Goal: Complete application form: Complete application form

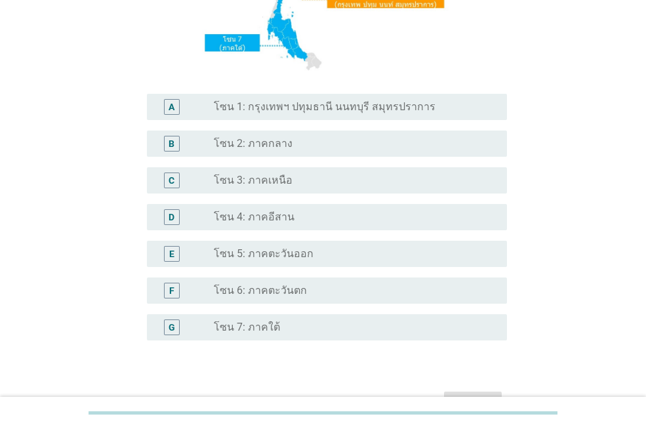
scroll to position [248, 0]
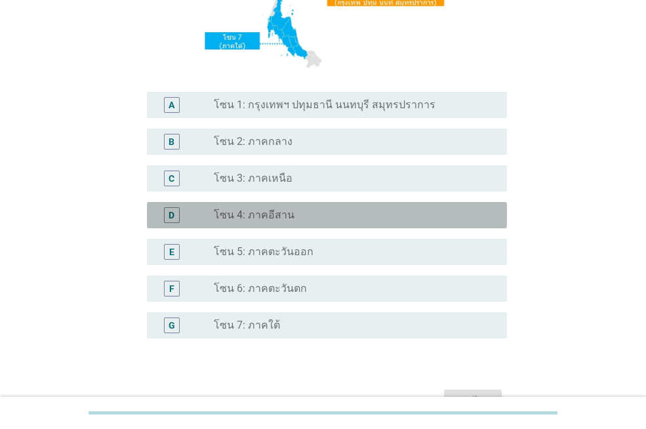
click at [365, 219] on div "radio_button_unchecked โซน 4: ภาคอีสาน" at bounding box center [350, 214] width 272 height 13
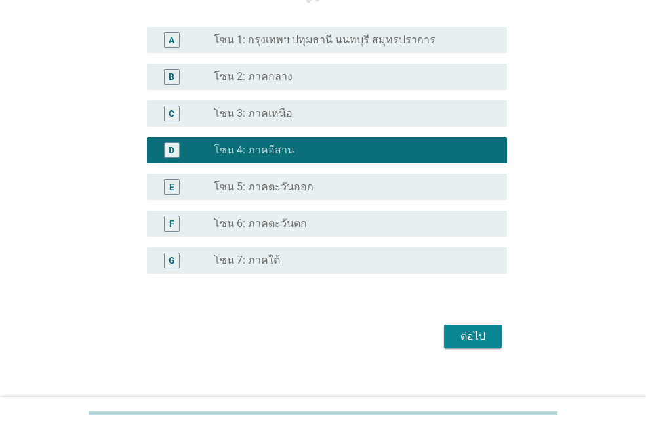
scroll to position [327, 0]
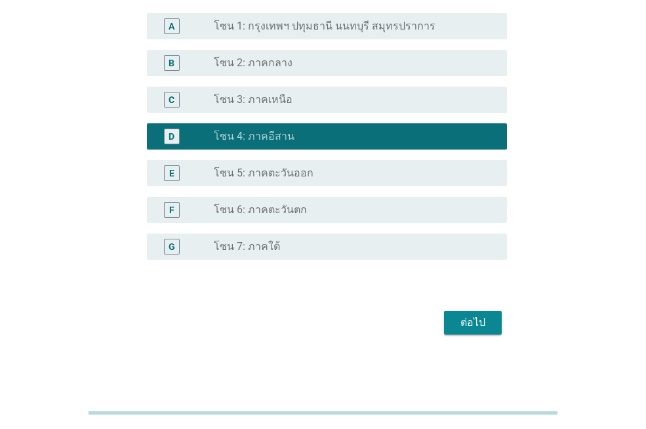
click at [477, 325] on div "ต่อไป" at bounding box center [472, 323] width 37 height 16
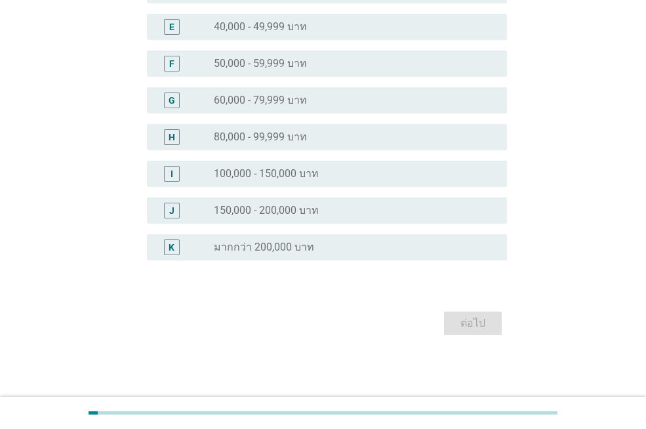
scroll to position [0, 0]
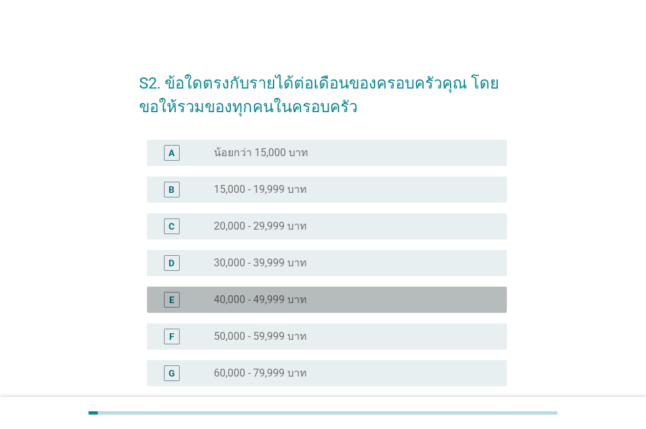
click at [408, 308] on div "E radio_button_unchecked 40,000 - 49,999 บาท" at bounding box center [327, 300] width 360 height 26
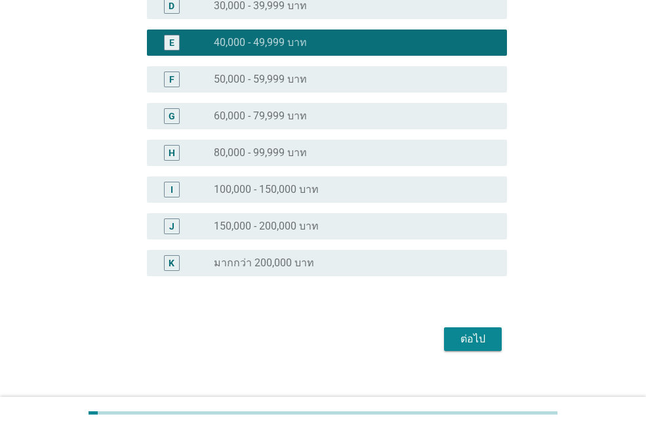
scroll to position [273, 0]
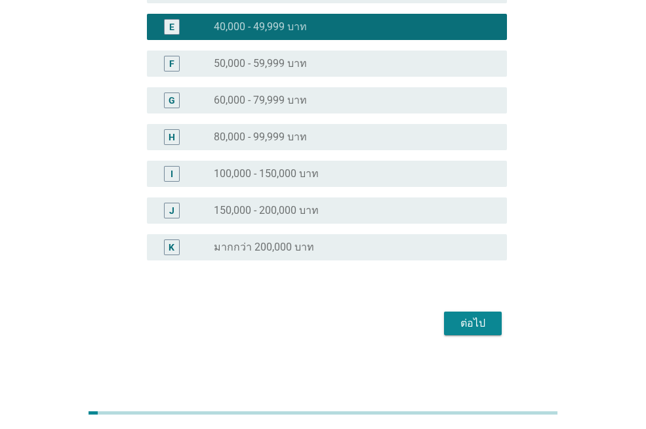
click at [483, 330] on div "ต่อไป" at bounding box center [472, 323] width 37 height 16
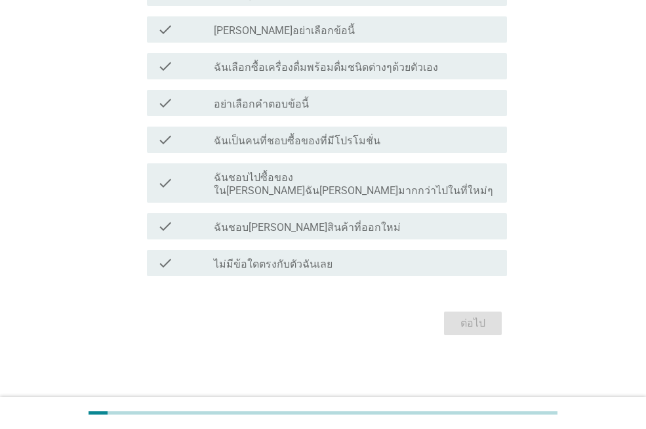
scroll to position [0, 0]
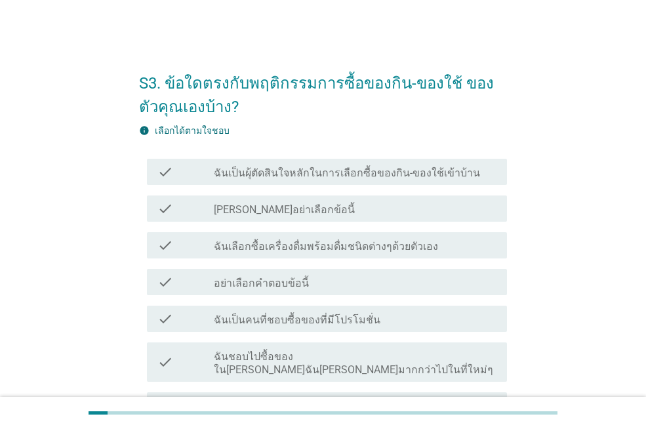
click at [426, 171] on label "ฉันเป็นผุ้ตัดสินใจหลักในการเลือกซื้อของกิน-ของใช้เข้าบ้าน" at bounding box center [347, 173] width 266 height 13
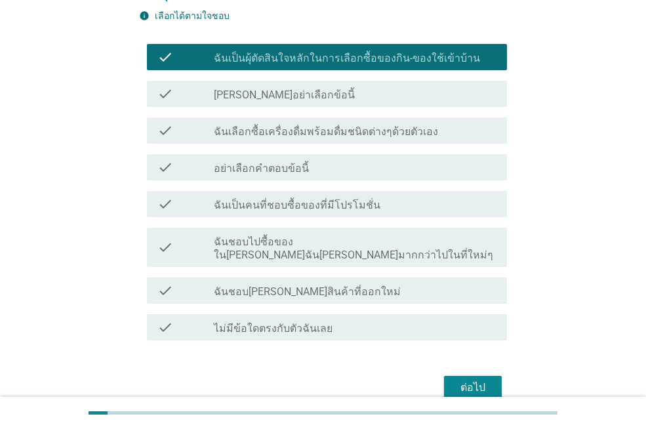
scroll to position [117, 0]
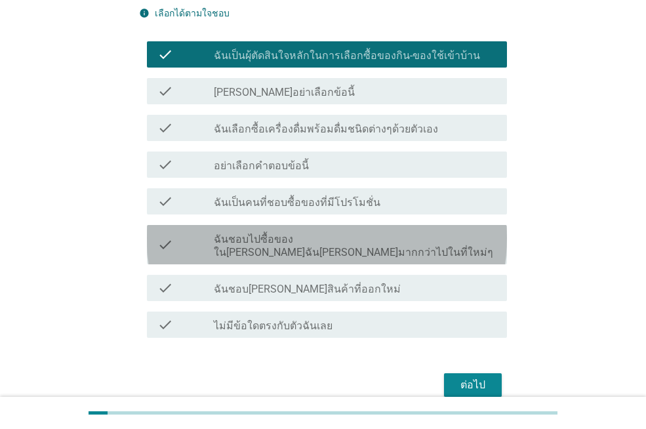
click at [462, 243] on div "check_box_outline_blank ฉันชอบไปซื้อของใน[PERSON_NAME]ฉัน[PERSON_NAME]มากกว่าไป…" at bounding box center [355, 244] width 283 height 29
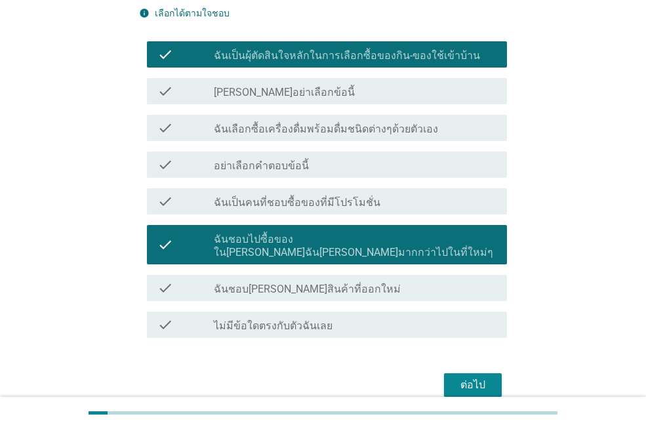
click at [458, 119] on div "check check_box_outline_blank ฉันเลือกซื้อเครื่องดื่มพร้อมดื่มชนิดต่างๆด้วยตัวเ…" at bounding box center [327, 128] width 360 height 26
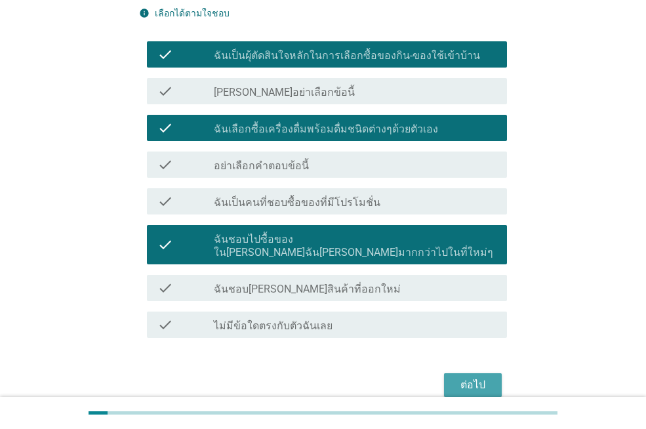
click at [469, 377] on div "ต่อไป" at bounding box center [472, 385] width 37 height 16
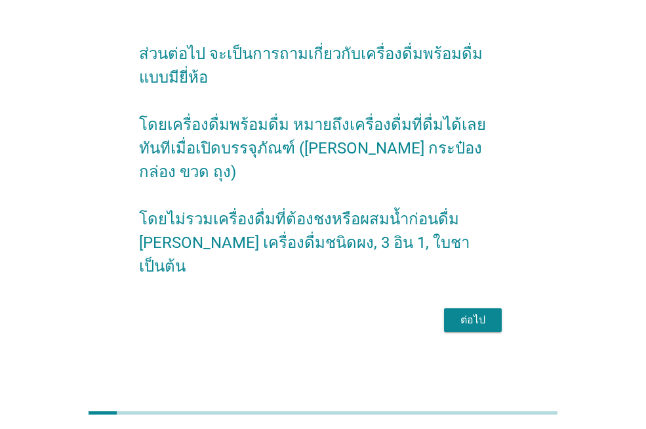
scroll to position [0, 0]
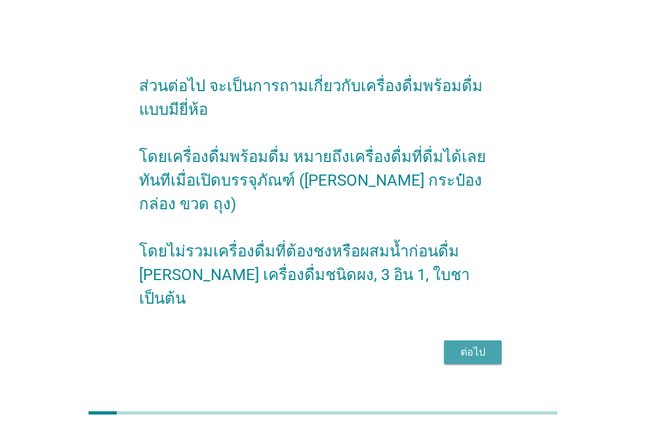
click at [481, 347] on div "ต่อไป" at bounding box center [472, 352] width 37 height 16
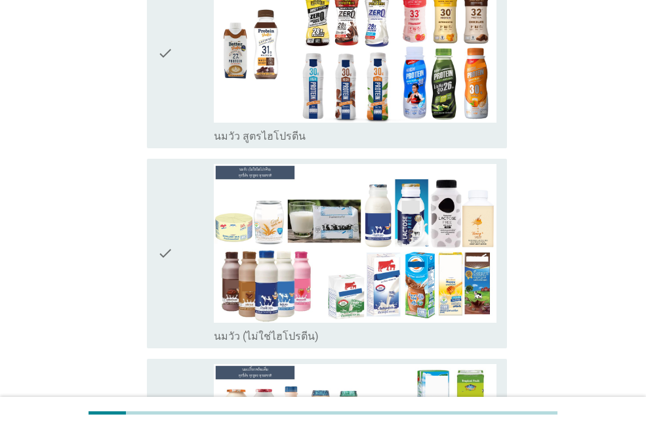
scroll to position [370, 0]
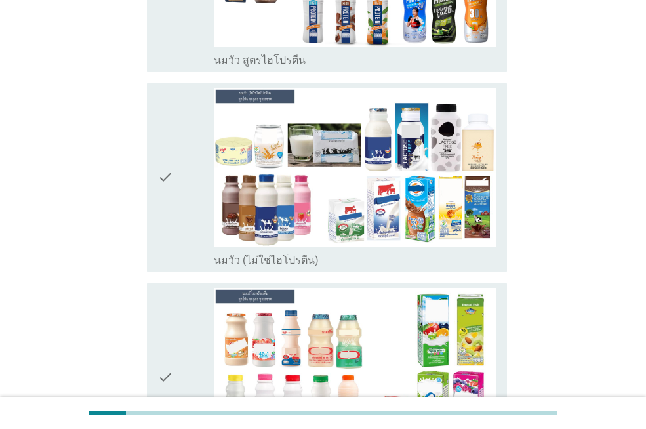
click at [182, 157] on div "check" at bounding box center [185, 177] width 56 height 179
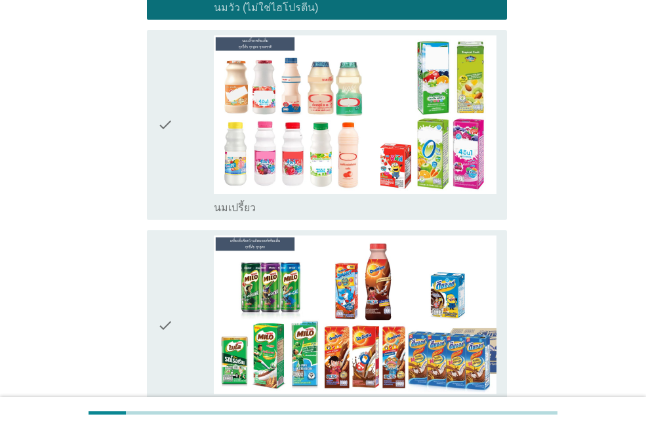
scroll to position [597, 0]
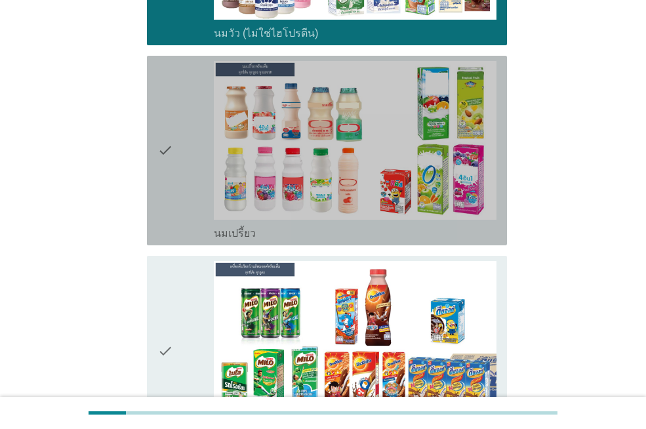
click at [178, 156] on div "check" at bounding box center [185, 150] width 56 height 179
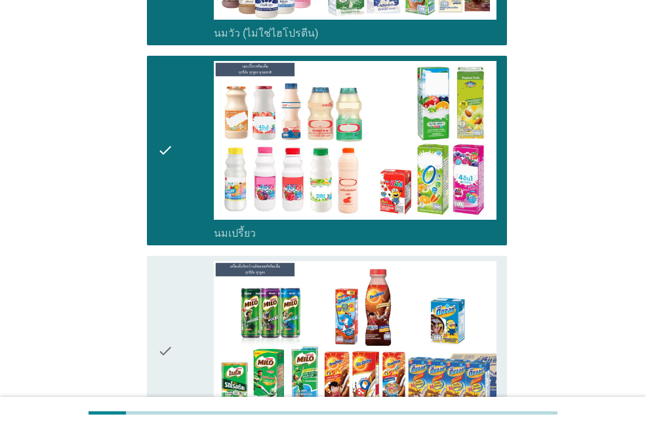
click at [167, 353] on icon "check" at bounding box center [165, 350] width 16 height 179
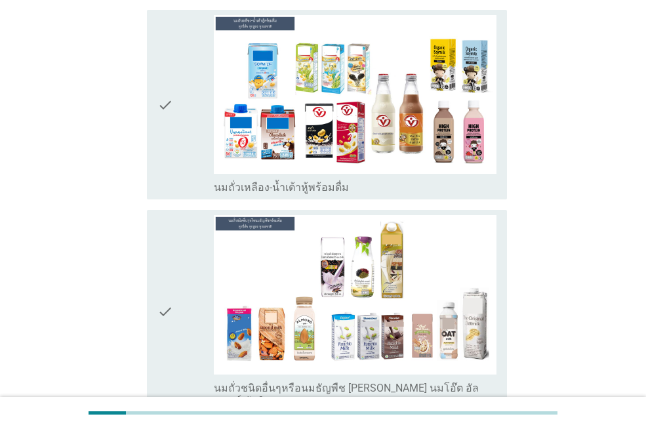
scroll to position [993, 0]
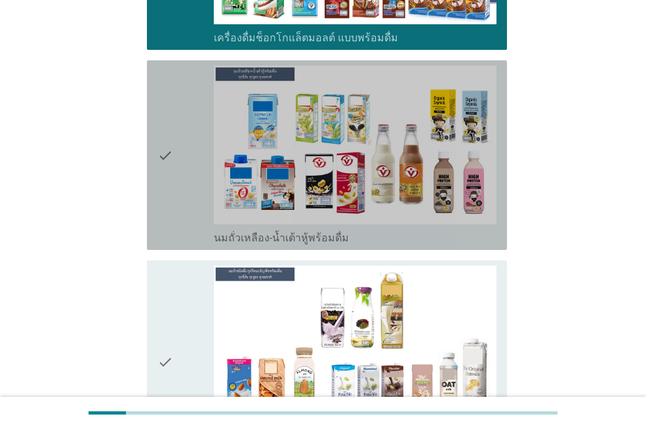
click at [165, 155] on icon "check" at bounding box center [165, 155] width 16 height 179
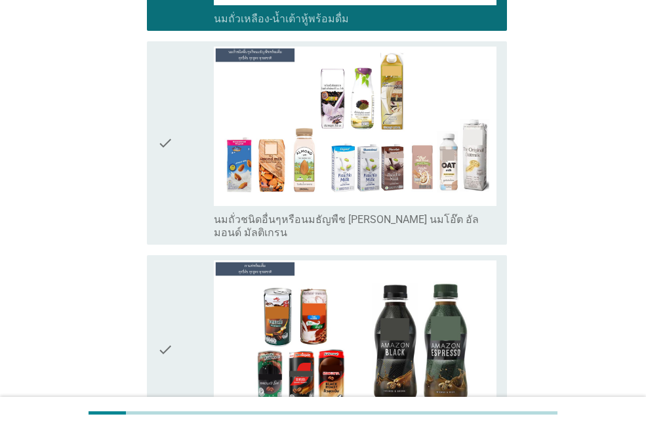
scroll to position [1220, 0]
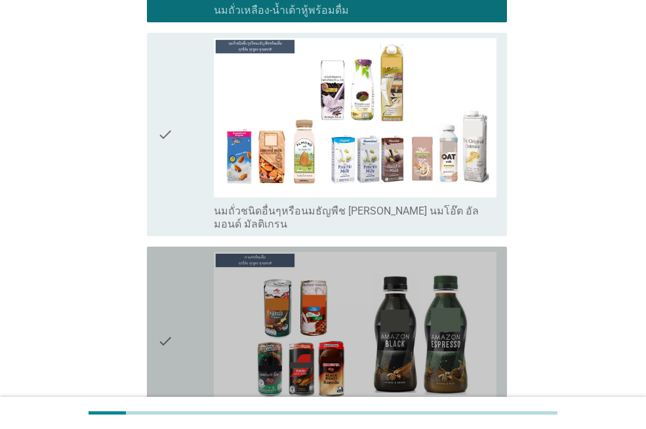
click at [177, 315] on div "check" at bounding box center [185, 341] width 56 height 179
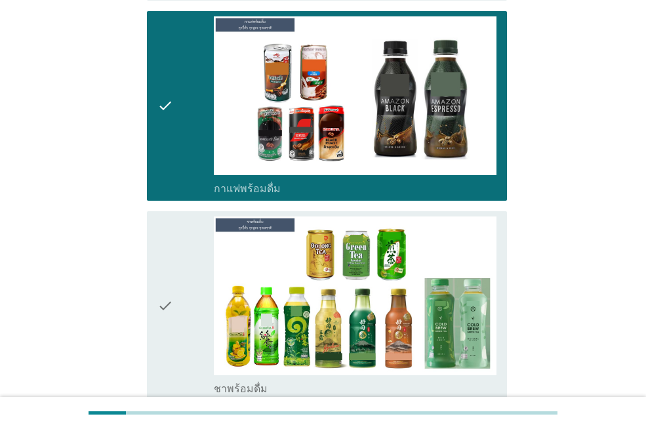
scroll to position [1565, 0]
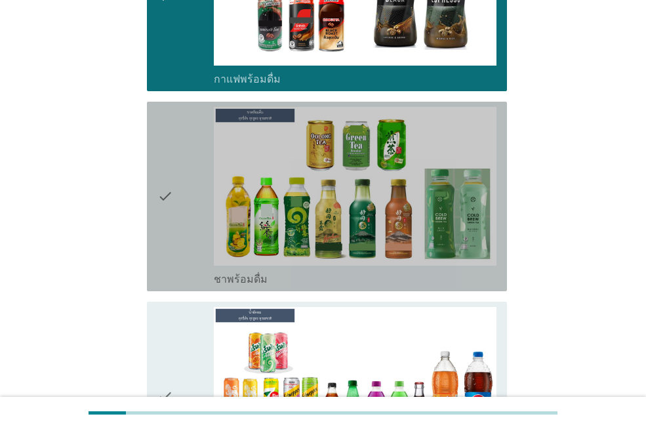
click at [159, 163] on icon "check" at bounding box center [165, 196] width 16 height 179
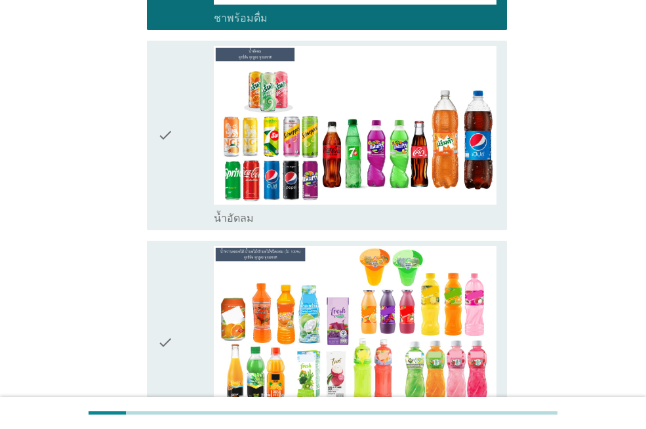
scroll to position [1852, 0]
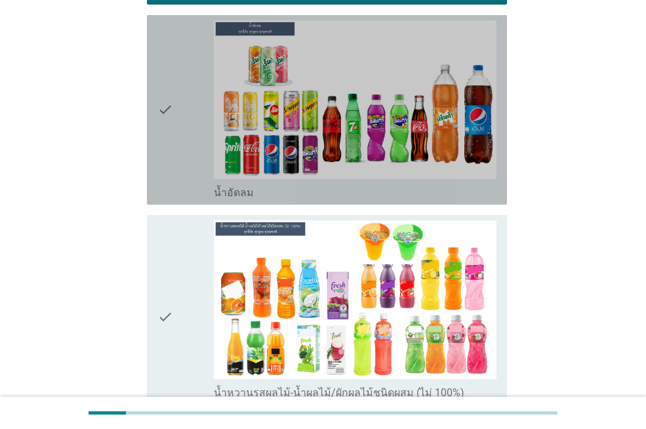
click at [176, 81] on div "check" at bounding box center [185, 109] width 56 height 179
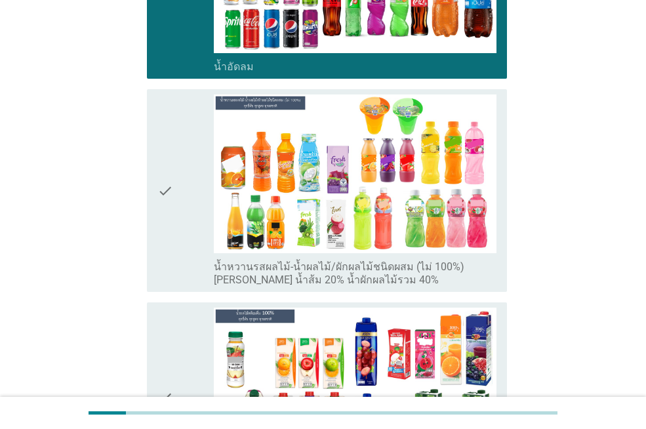
scroll to position [1986, 0]
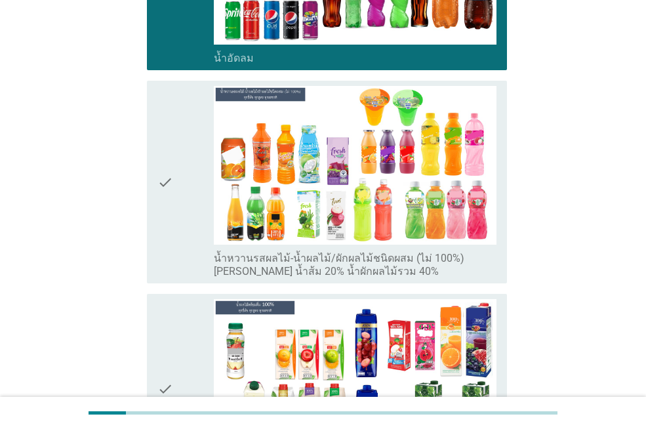
click at [182, 159] on div "check" at bounding box center [185, 182] width 56 height 192
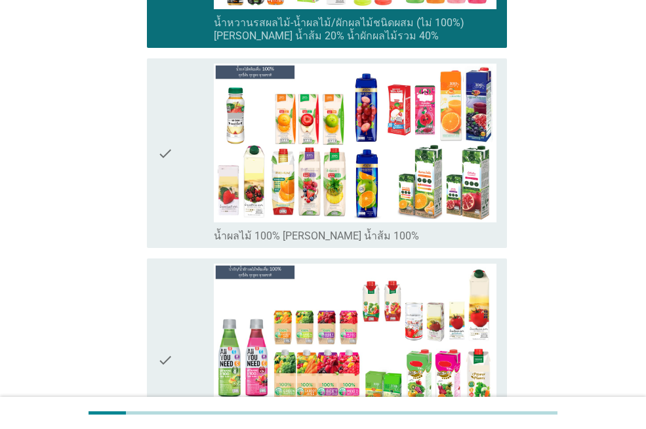
scroll to position [2272, 0]
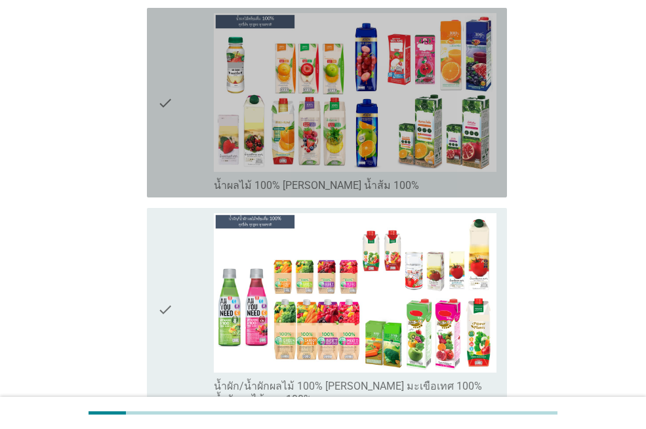
click at [180, 98] on div "check" at bounding box center [185, 102] width 56 height 179
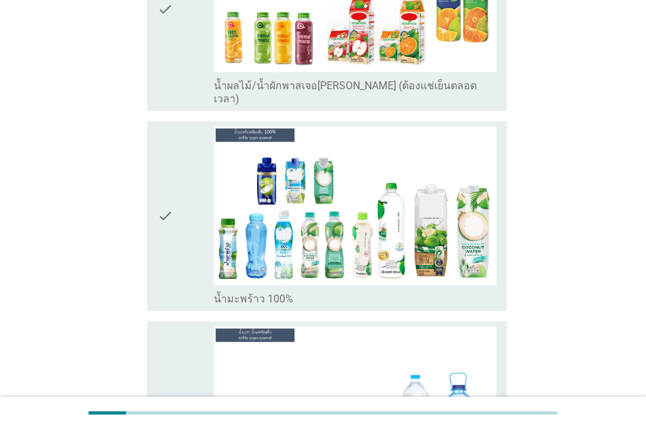
scroll to position [2836, 0]
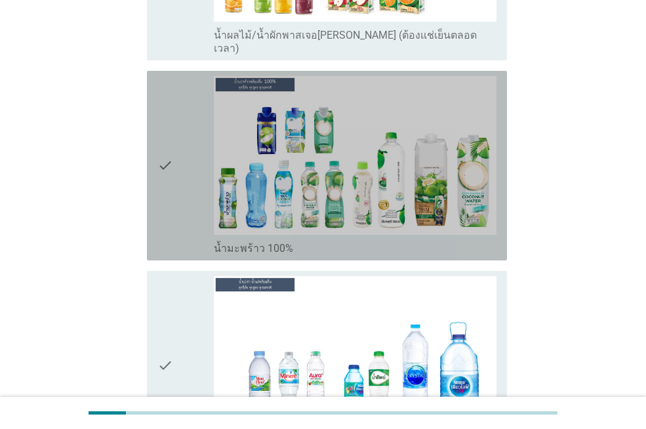
click at [172, 138] on icon "check" at bounding box center [165, 165] width 16 height 179
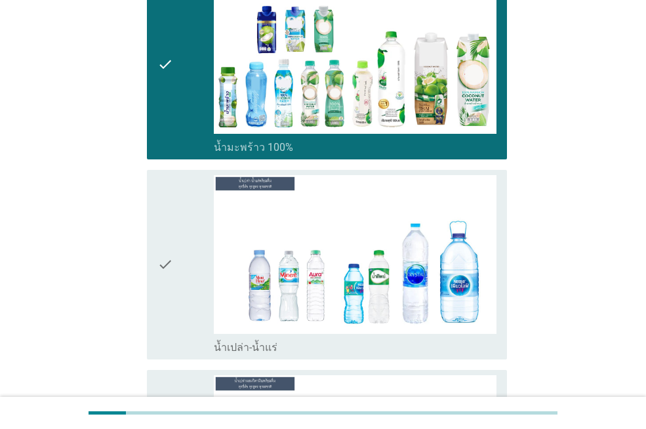
scroll to position [2954, 0]
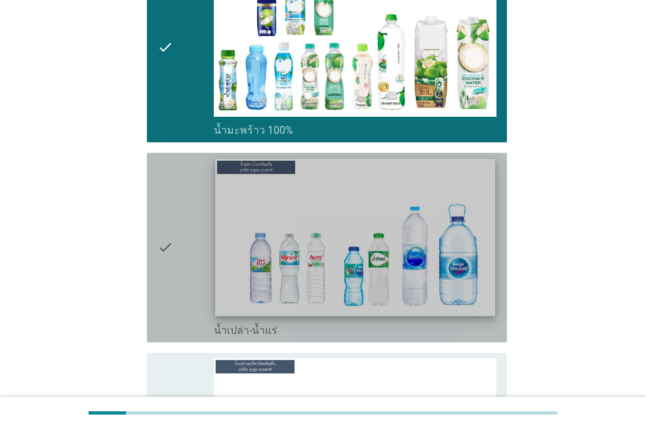
drag, startPoint x: 166, startPoint y: 222, endPoint x: 276, endPoint y: 228, distance: 110.3
click at [168, 221] on icon "check" at bounding box center [165, 247] width 16 height 179
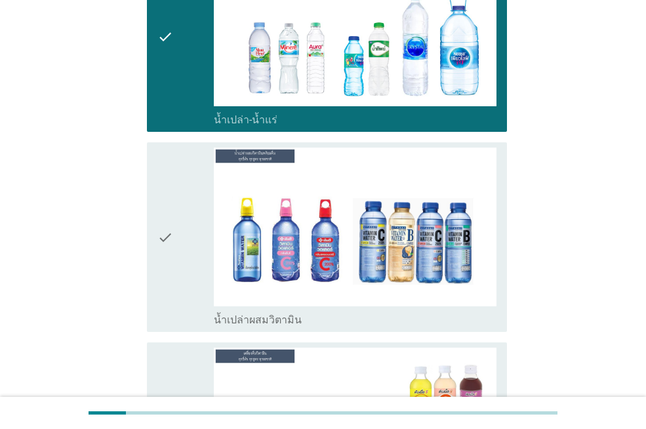
scroll to position [3181, 0]
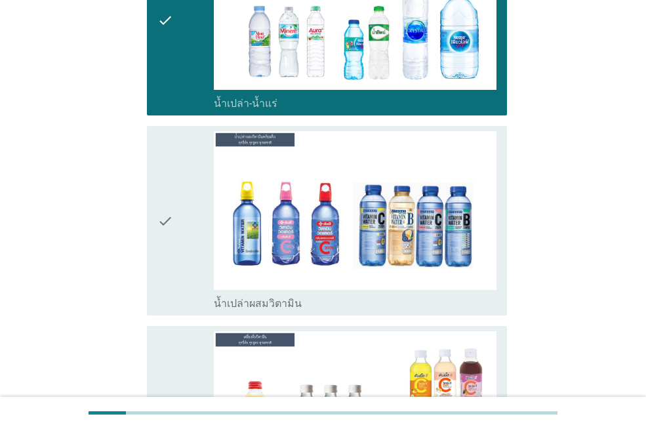
click at [185, 182] on div "check" at bounding box center [185, 220] width 56 height 179
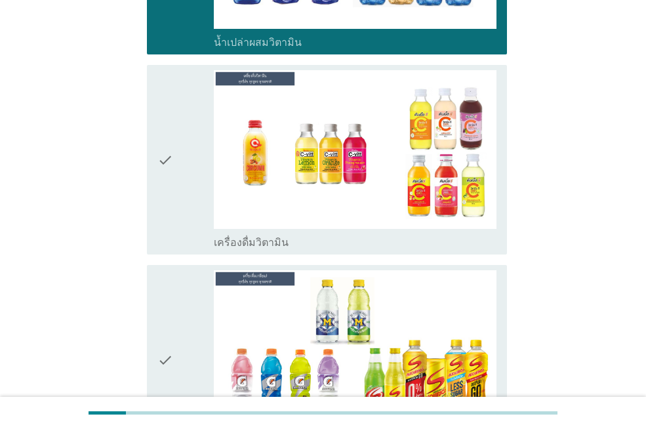
scroll to position [3425, 0]
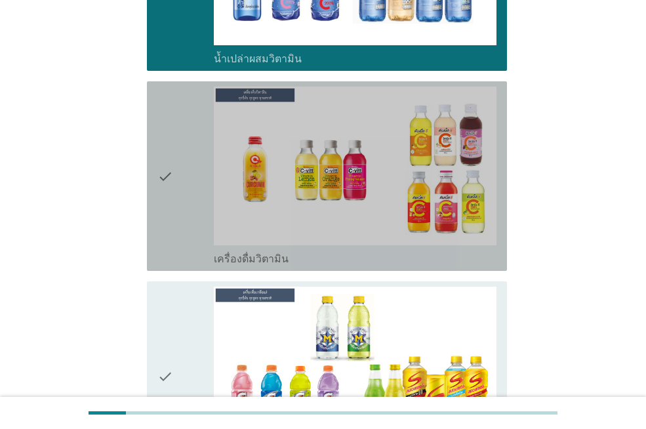
click at [169, 174] on icon "check" at bounding box center [165, 176] width 16 height 179
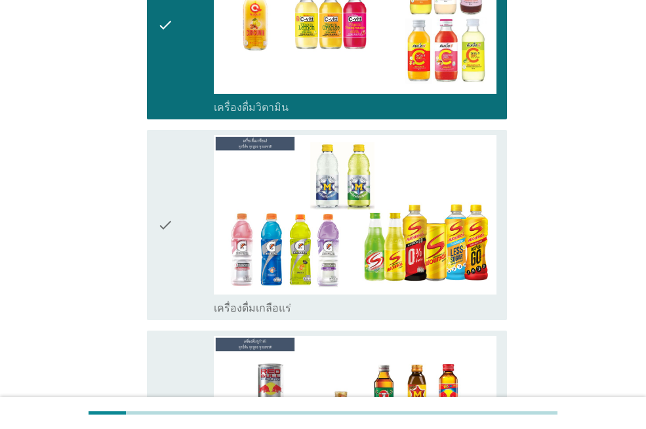
scroll to position [3601, 0]
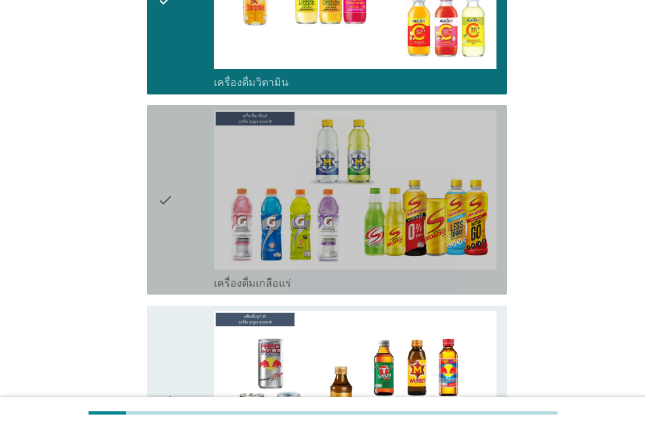
click at [173, 203] on icon "check" at bounding box center [165, 199] width 16 height 179
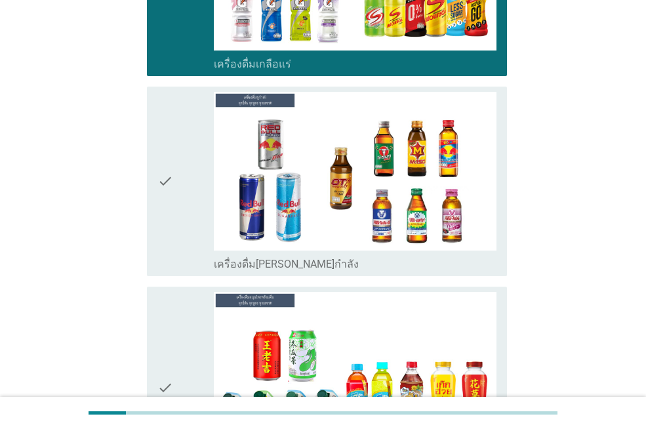
scroll to position [3829, 0]
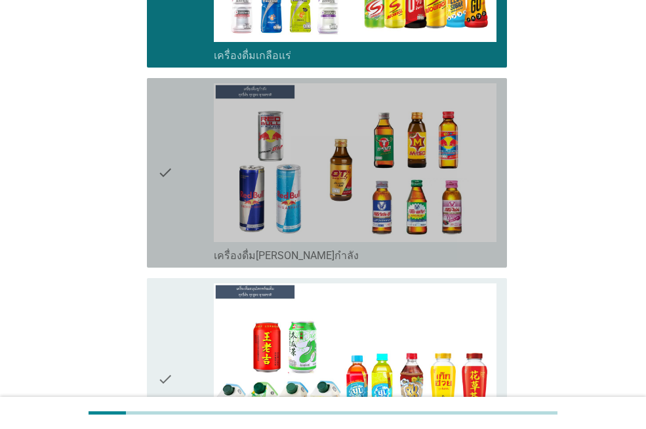
click at [171, 176] on icon "check" at bounding box center [165, 172] width 16 height 179
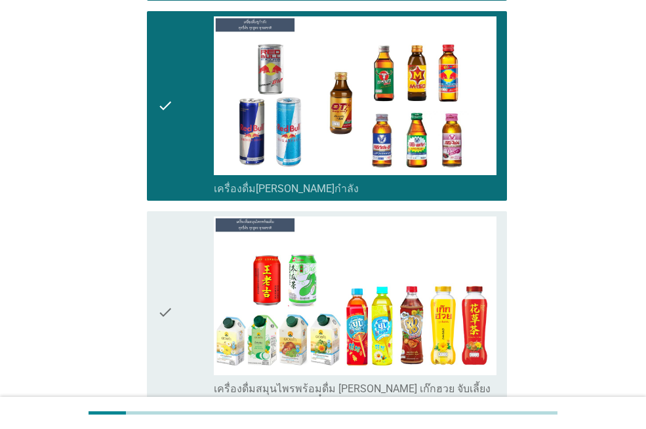
scroll to position [3972, 0]
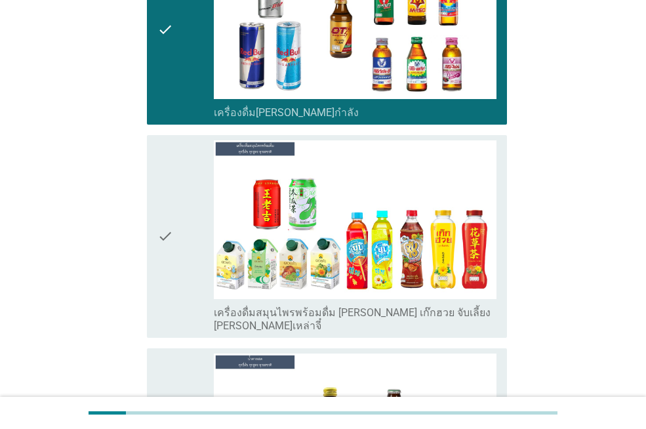
click at [171, 228] on icon "check" at bounding box center [165, 236] width 16 height 192
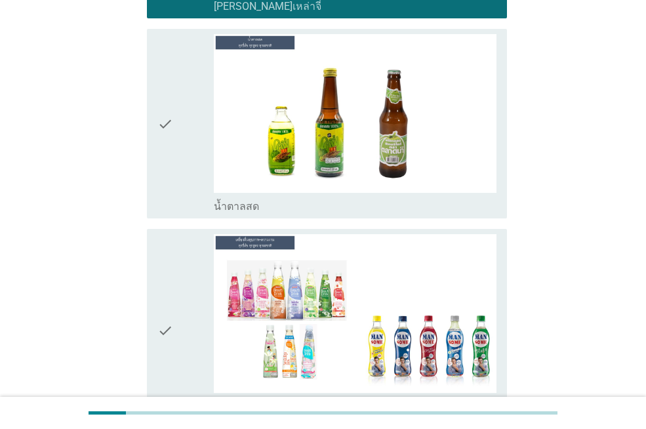
scroll to position [4308, 0]
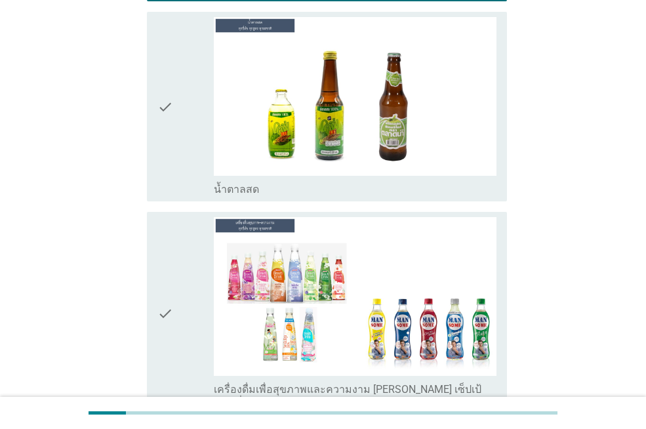
click at [168, 263] on icon "check" at bounding box center [165, 313] width 16 height 192
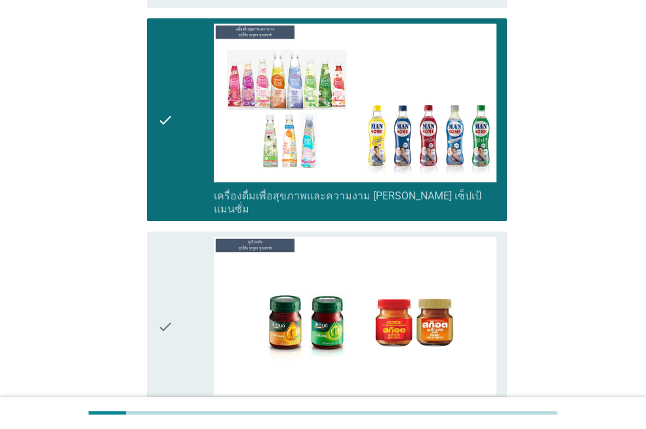
scroll to position [4519, 0]
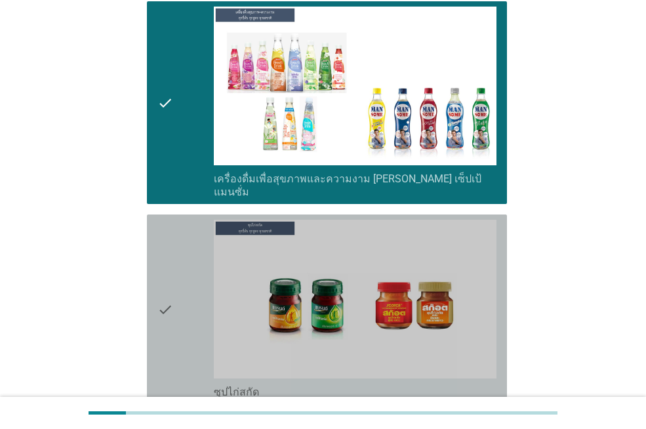
drag, startPoint x: 175, startPoint y: 297, endPoint x: 311, endPoint y: 315, distance: 136.9
click at [177, 296] on div "check" at bounding box center [185, 309] width 56 height 179
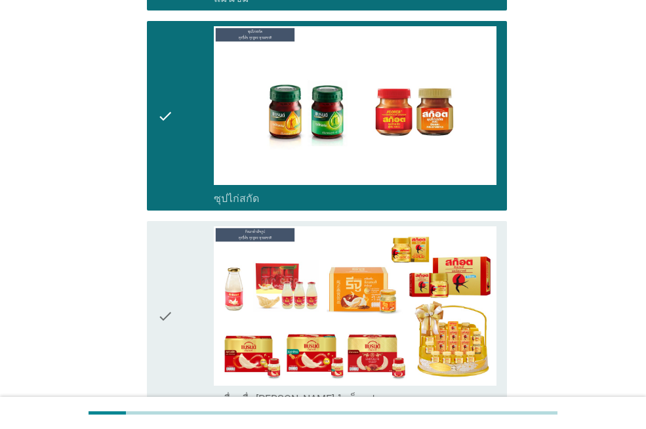
scroll to position [4771, 0]
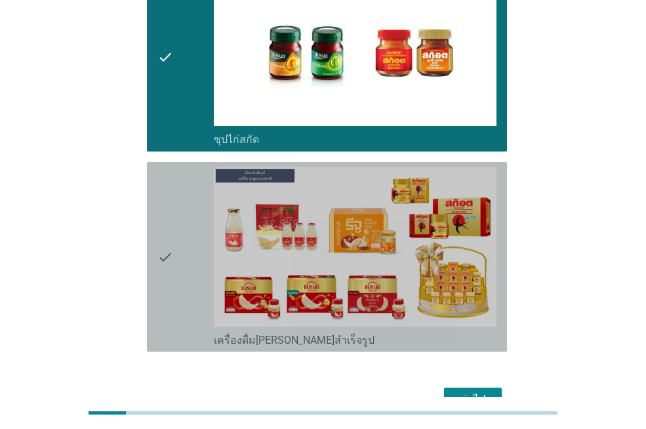
click at [164, 184] on icon "check" at bounding box center [165, 256] width 16 height 179
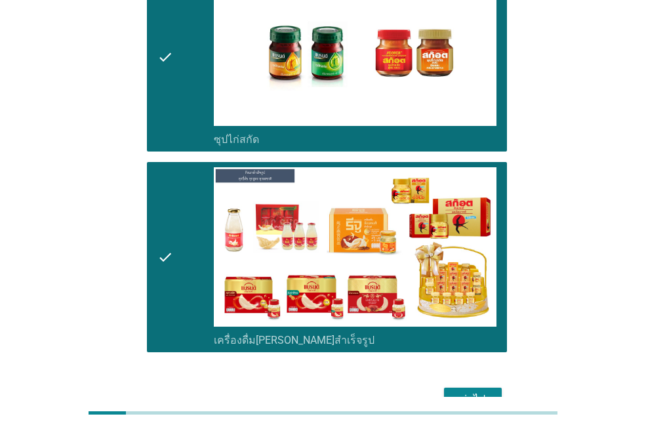
click at [485, 391] on div "ต่อไป" at bounding box center [472, 399] width 37 height 16
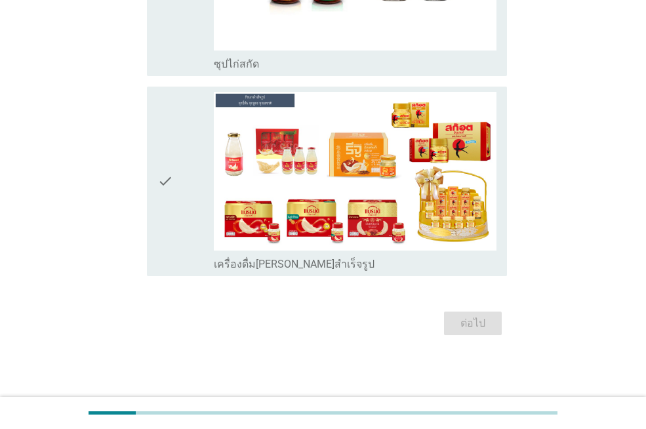
scroll to position [0, 0]
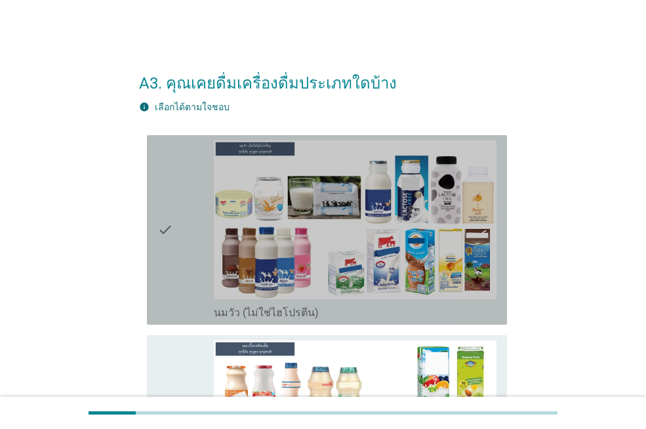
click at [180, 268] on div "check" at bounding box center [185, 229] width 56 height 179
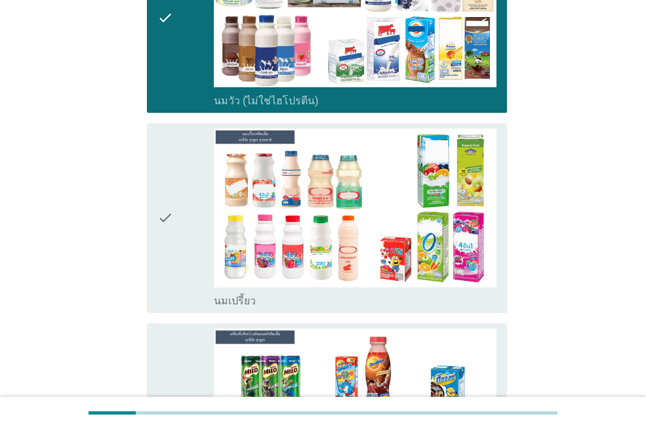
scroll to position [252, 0]
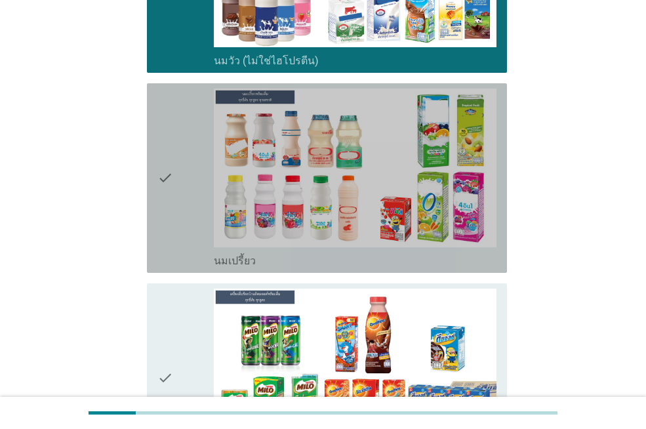
click at [174, 205] on div "check" at bounding box center [185, 178] width 56 height 179
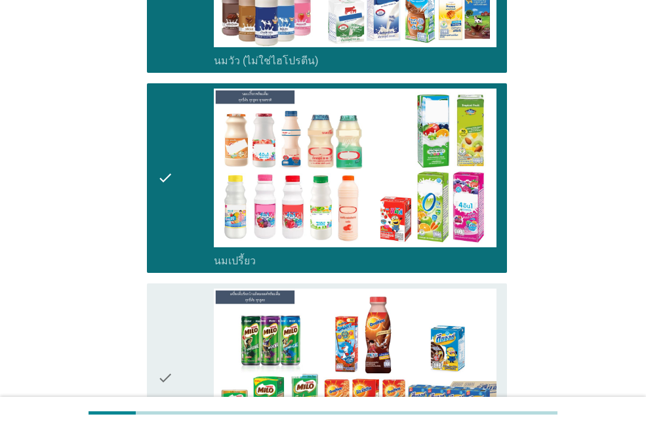
click at [176, 347] on div "check" at bounding box center [185, 377] width 56 height 179
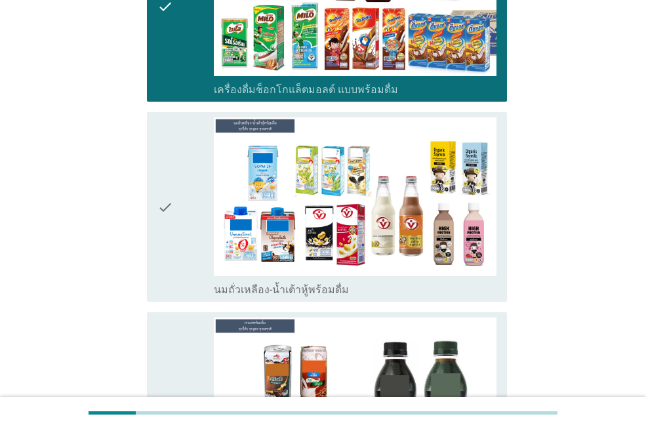
scroll to position [656, 0]
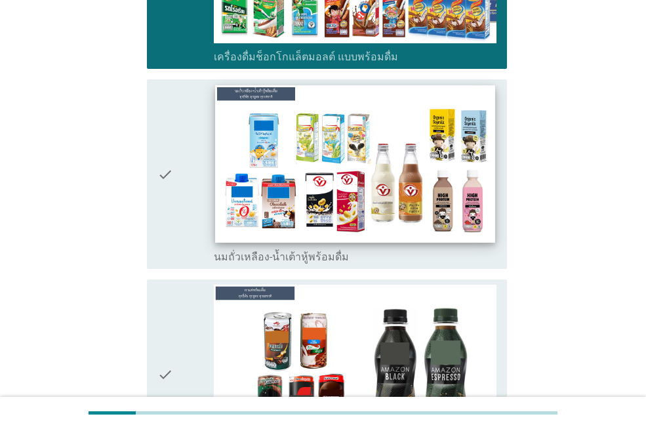
drag, startPoint x: 172, startPoint y: 207, endPoint x: 227, endPoint y: 205, distance: 55.1
click at [175, 207] on div "check" at bounding box center [185, 174] width 56 height 179
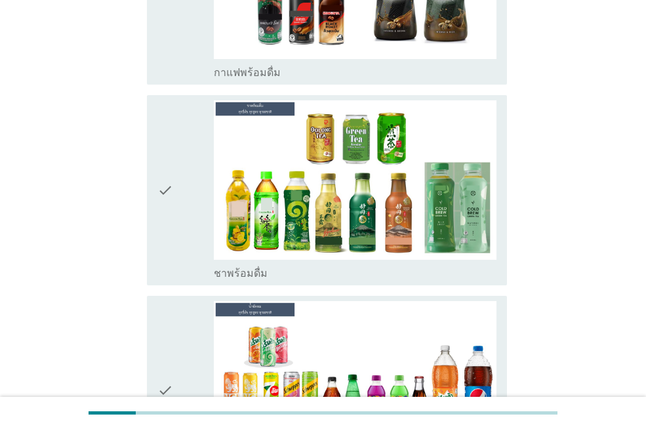
scroll to position [1106, 0]
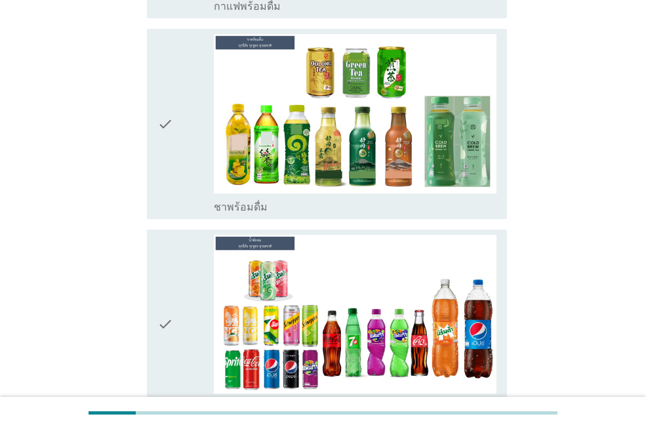
click at [194, 147] on div "check" at bounding box center [185, 123] width 56 height 179
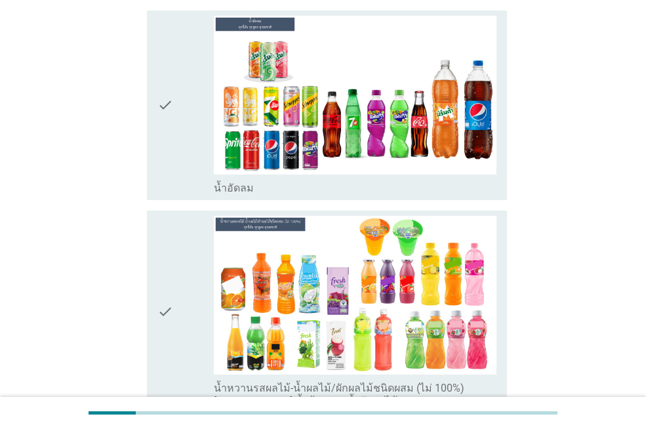
scroll to position [1358, 0]
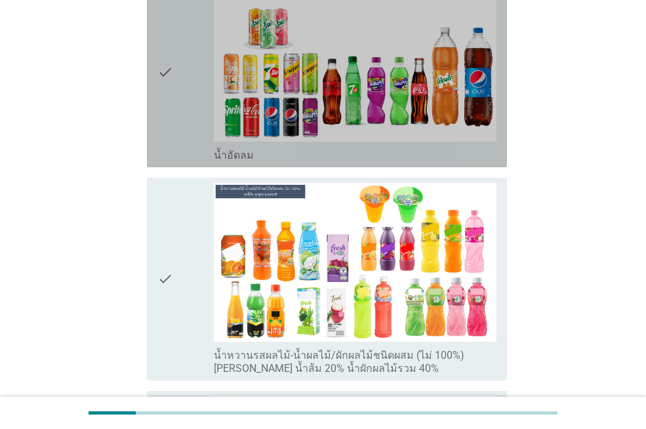
click at [325, 147] on div "check_box_outline_blank น้ำอัดลม" at bounding box center [355, 154] width 283 height 16
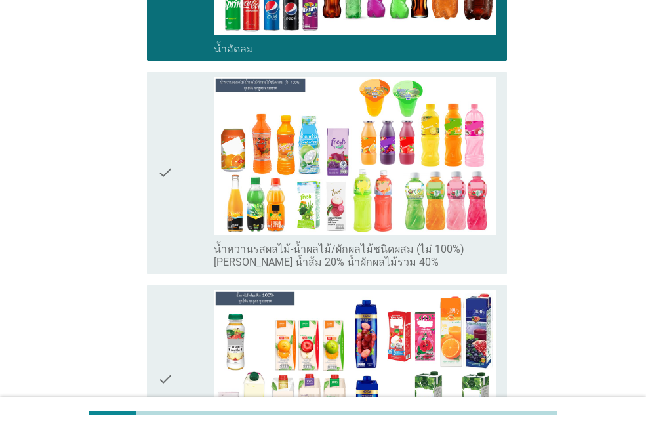
scroll to position [1471, 0]
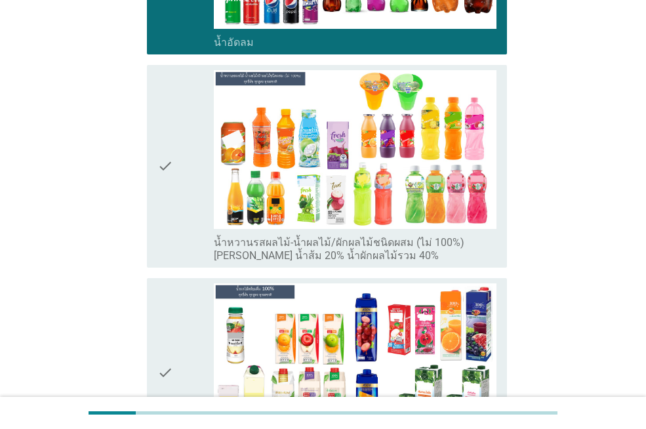
drag, startPoint x: 173, startPoint y: 201, endPoint x: 198, endPoint y: 201, distance: 24.9
click at [174, 201] on div "check" at bounding box center [185, 166] width 56 height 192
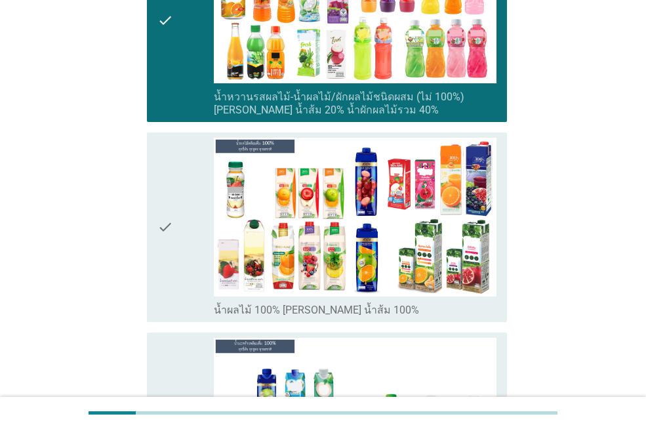
scroll to position [1702, 0]
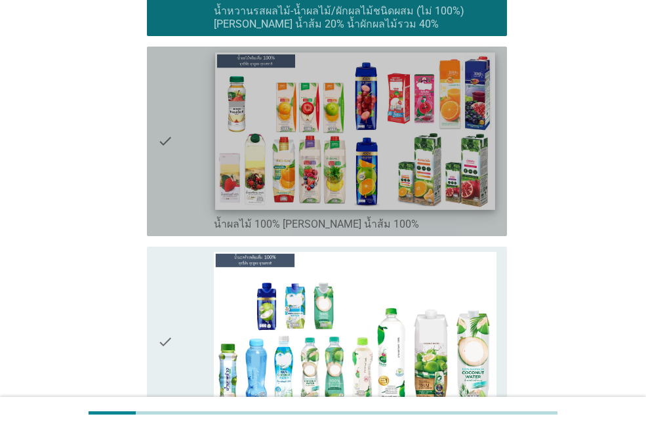
click at [363, 207] on img at bounding box center [354, 130] width 279 height 157
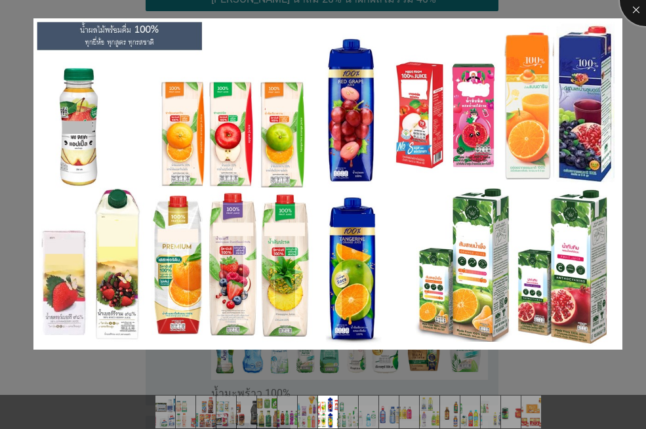
click at [638, 9] on div at bounding box center [646, 0] width 52 height 52
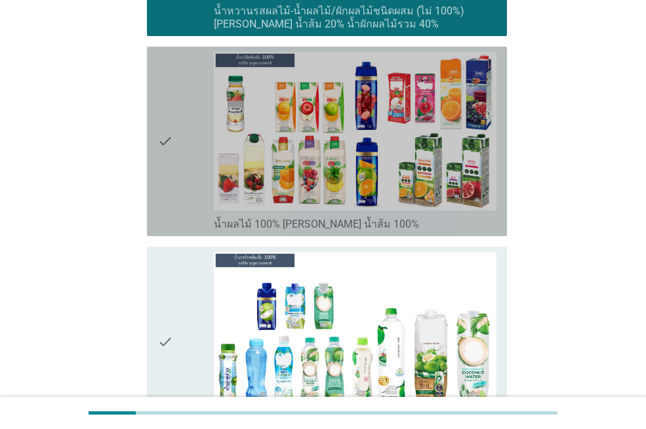
click at [172, 203] on icon "check" at bounding box center [165, 141] width 16 height 179
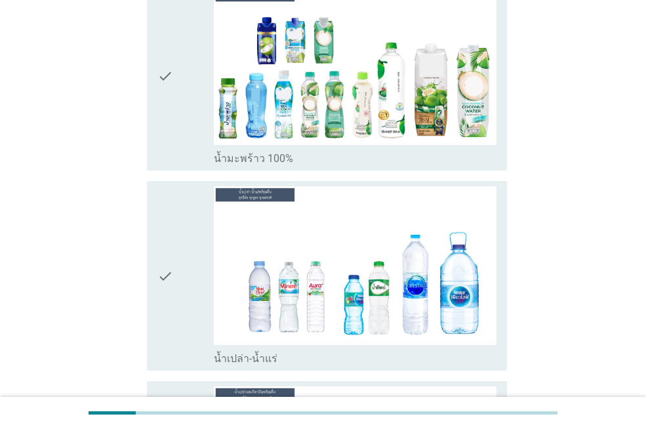
scroll to position [2020, 0]
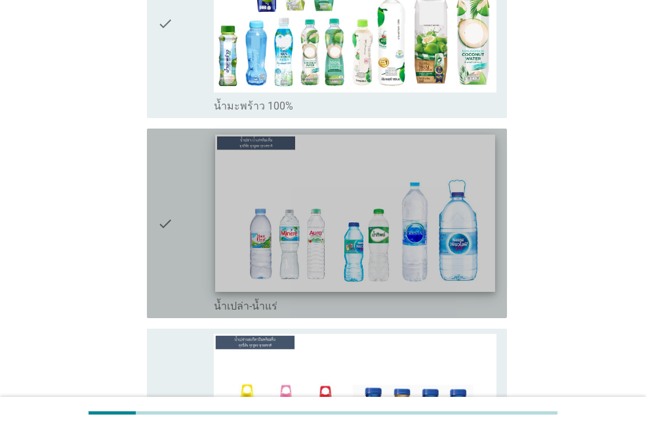
drag, startPoint x: 167, startPoint y: 233, endPoint x: 277, endPoint y: 248, distance: 110.5
click at [172, 231] on icon "check" at bounding box center [165, 223] width 16 height 179
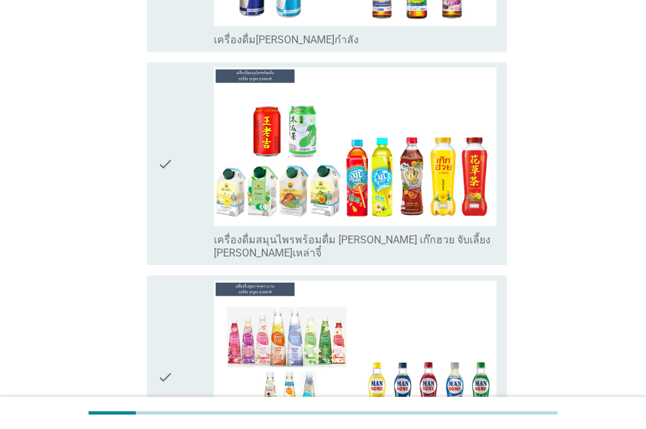
scroll to position [3133, 0]
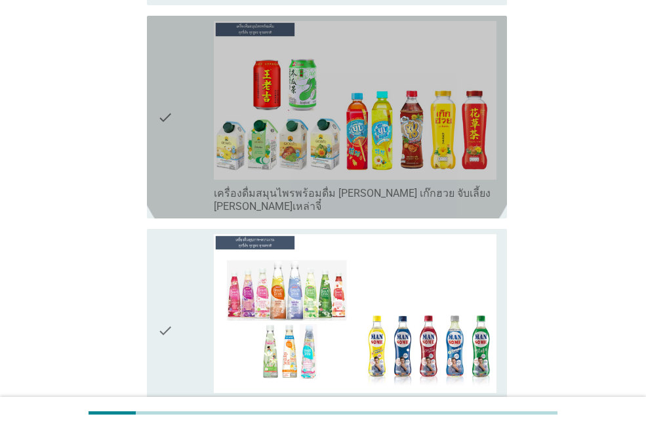
click at [168, 122] on icon "check" at bounding box center [165, 117] width 16 height 192
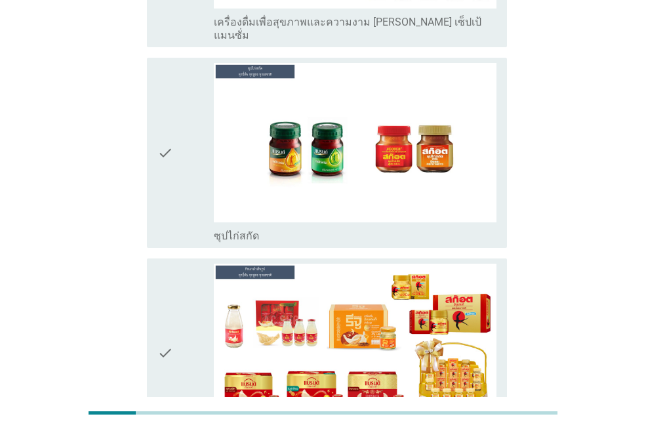
scroll to position [3504, 0]
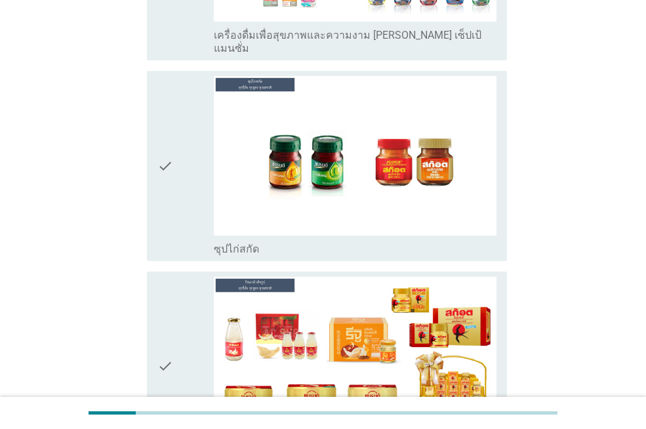
click at [163, 161] on icon "check" at bounding box center [165, 165] width 16 height 179
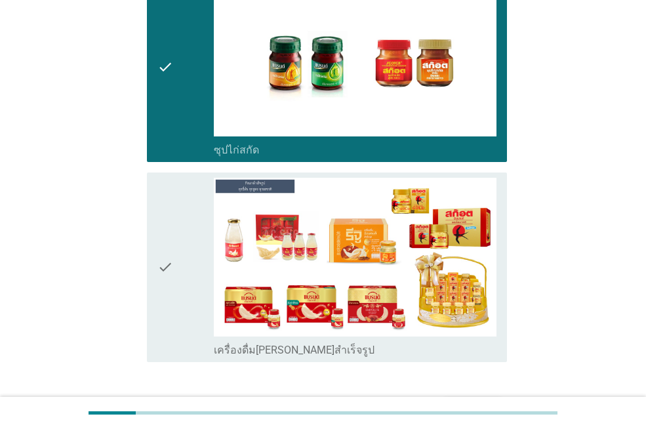
scroll to position [3663, 0]
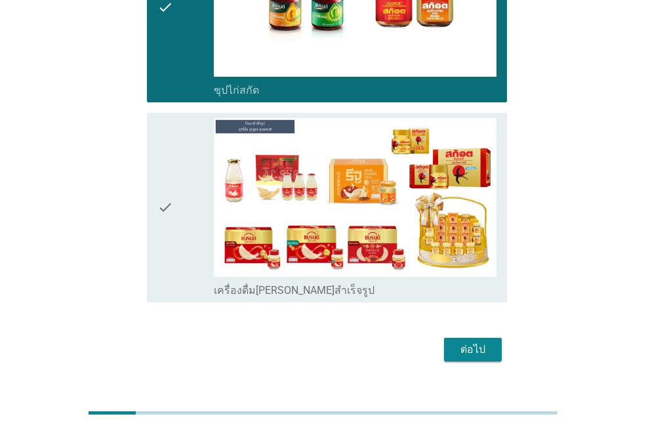
click at [488, 342] on div "ต่อไป" at bounding box center [472, 350] width 37 height 16
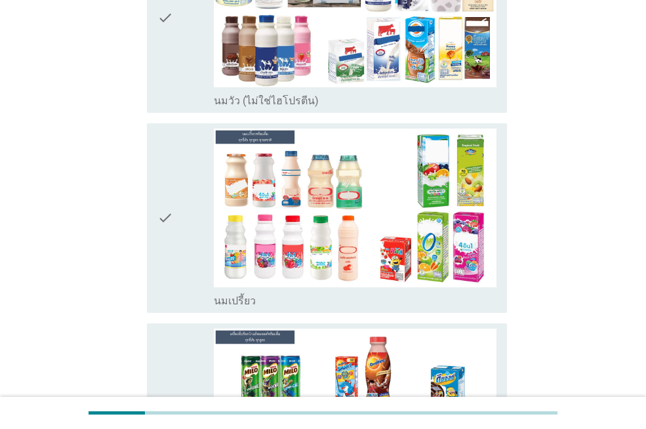
scroll to position [285, 0]
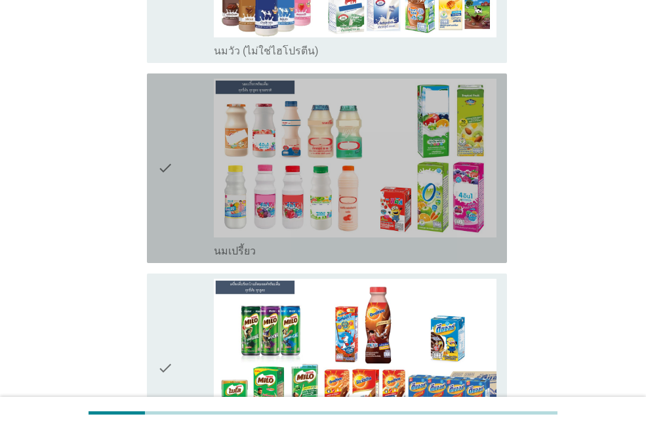
click at [167, 174] on icon "check" at bounding box center [165, 168] width 16 height 179
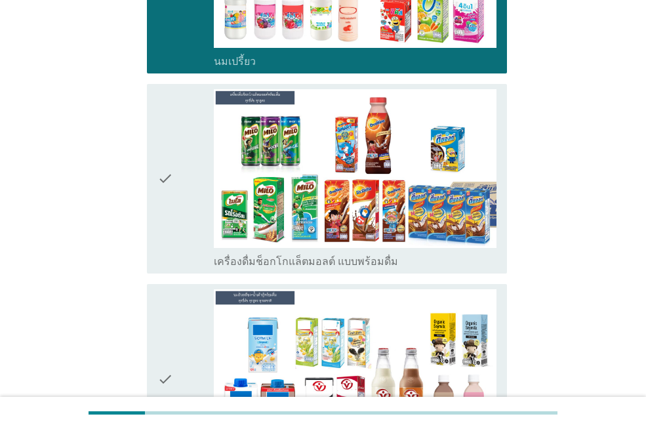
scroll to position [479, 0]
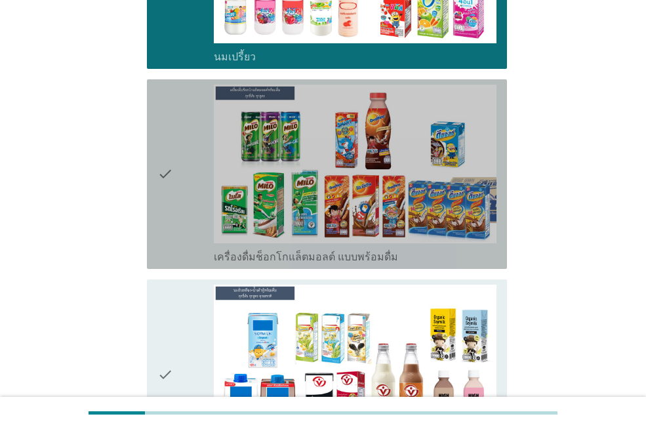
click at [188, 178] on div "check" at bounding box center [185, 174] width 56 height 179
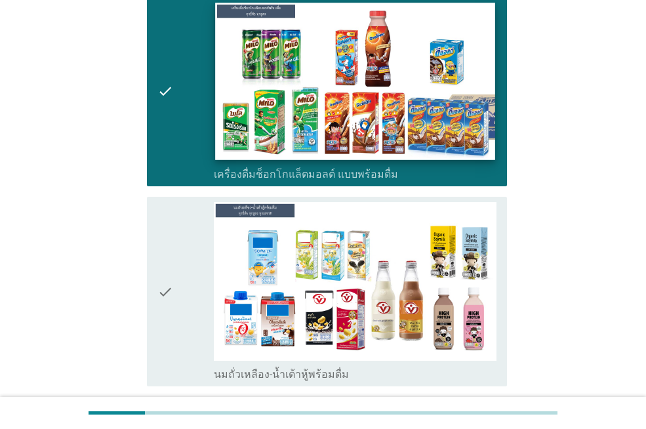
scroll to position [566, 0]
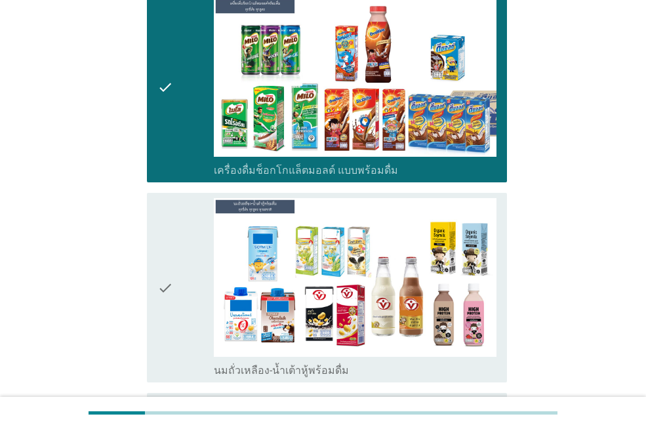
click at [164, 100] on icon "check" at bounding box center [165, 87] width 16 height 179
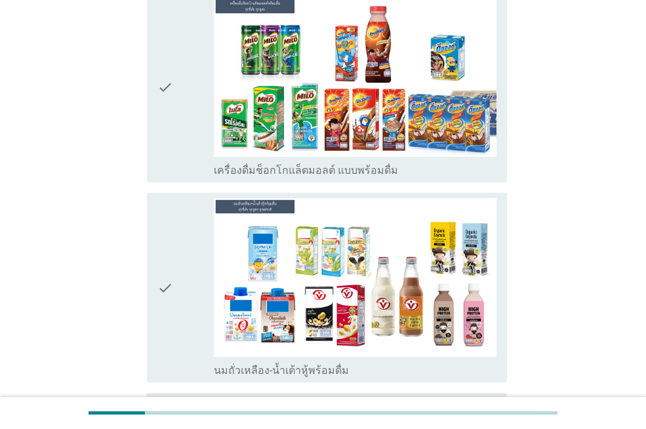
click at [165, 306] on icon "check" at bounding box center [165, 287] width 16 height 179
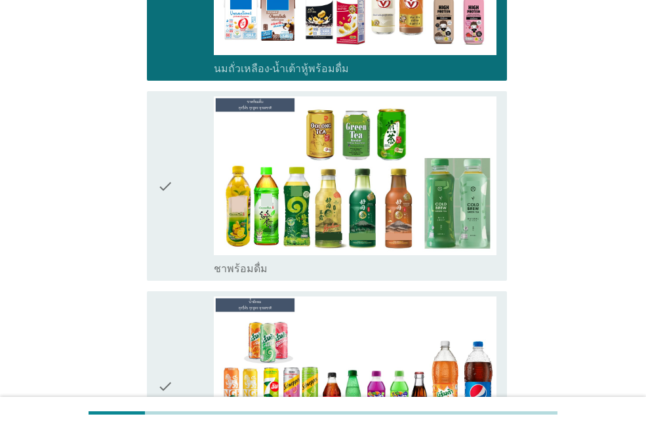
scroll to position [871, 0]
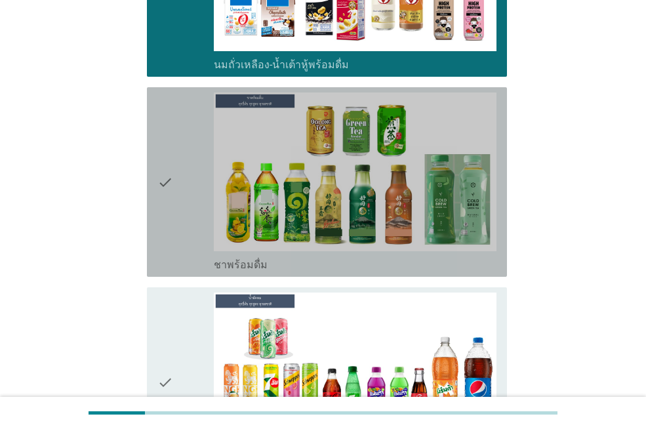
click at [179, 186] on div "check" at bounding box center [185, 181] width 56 height 179
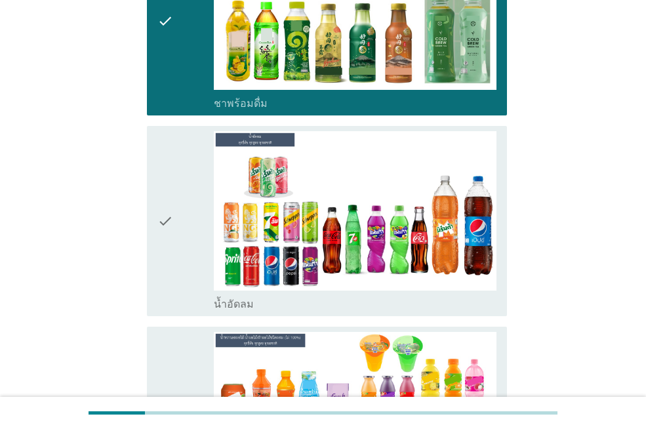
scroll to position [1065, 0]
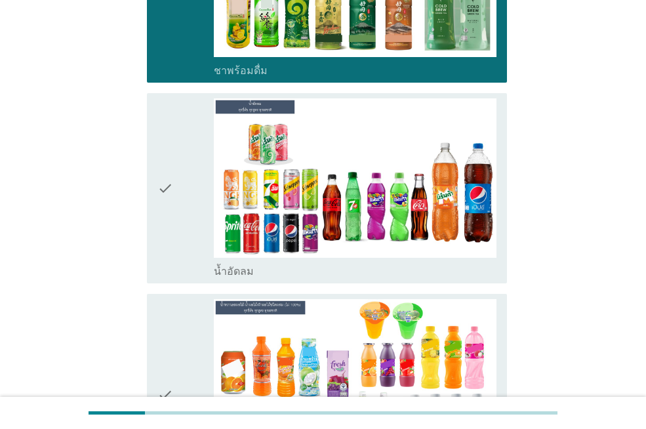
click at [182, 214] on div "check" at bounding box center [185, 187] width 56 height 179
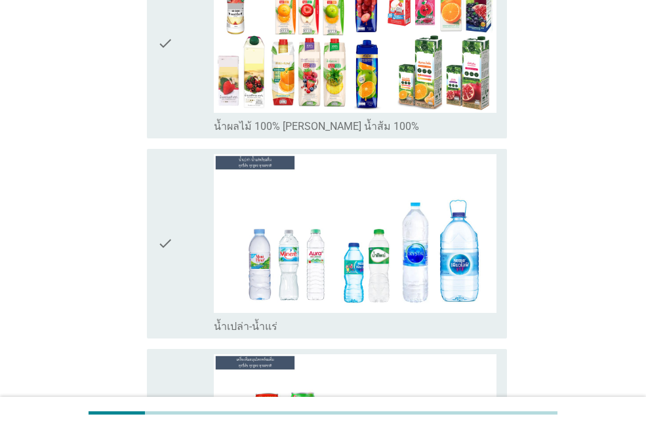
scroll to position [1656, 0]
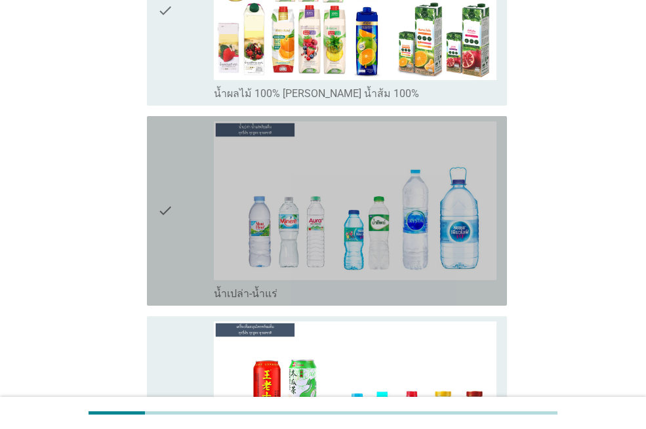
click at [165, 222] on icon "check" at bounding box center [165, 210] width 16 height 179
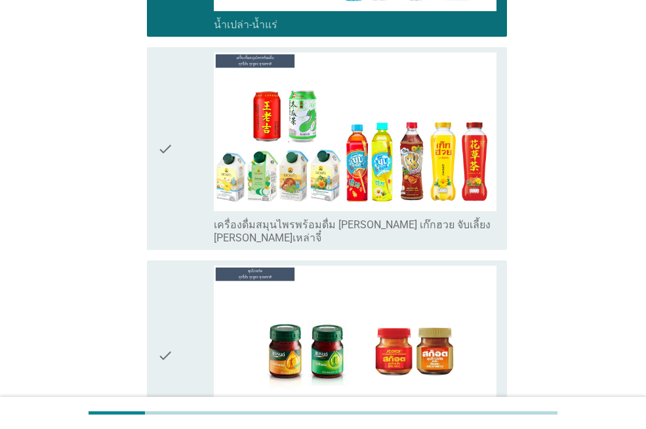
scroll to position [1949, 0]
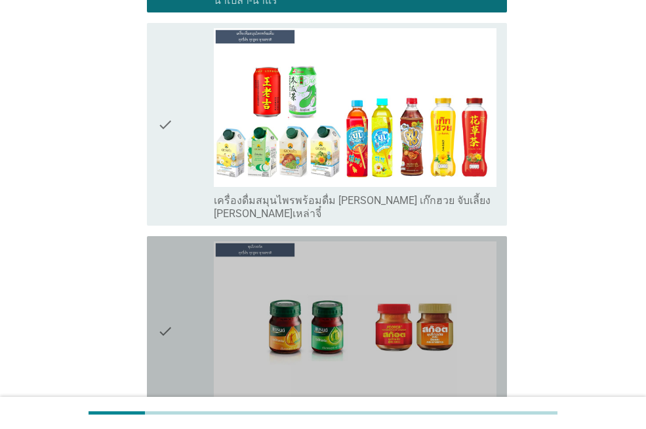
click at [185, 311] on div "check" at bounding box center [185, 330] width 56 height 179
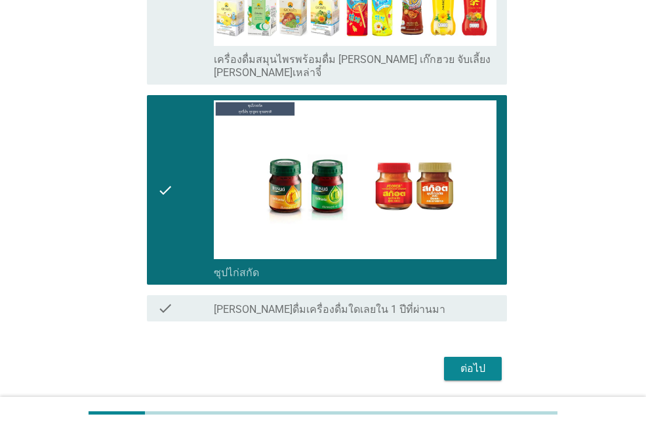
scroll to position [2123, 0]
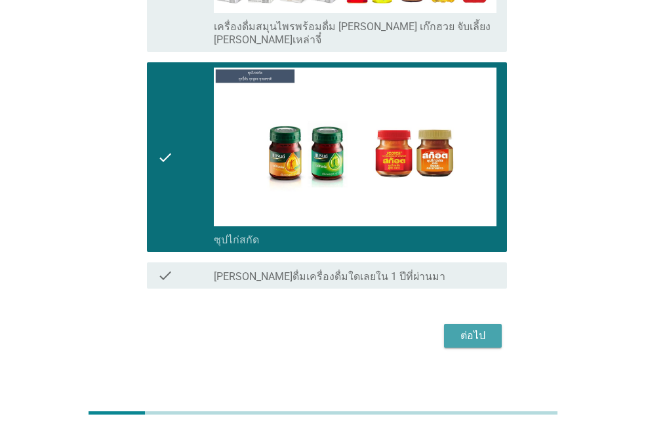
click at [483, 328] on div "ต่อไป" at bounding box center [472, 336] width 37 height 16
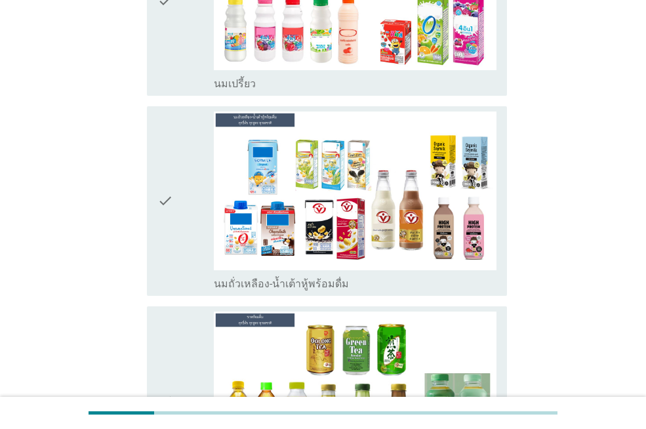
scroll to position [267, 0]
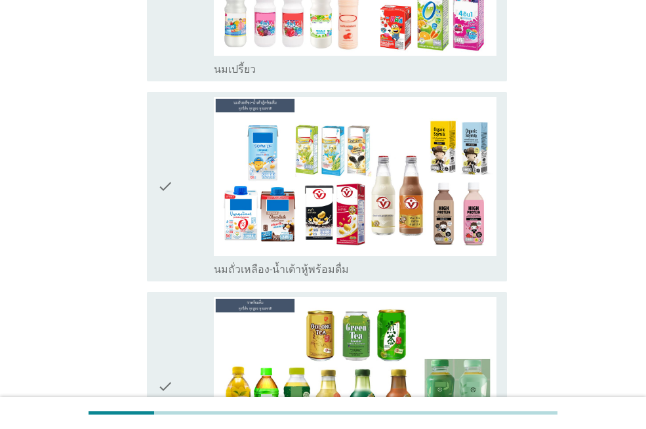
click at [171, 164] on icon "check" at bounding box center [165, 186] width 16 height 179
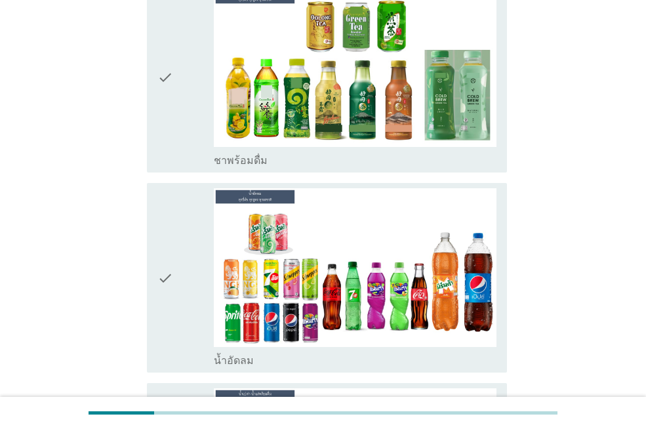
scroll to position [603, 0]
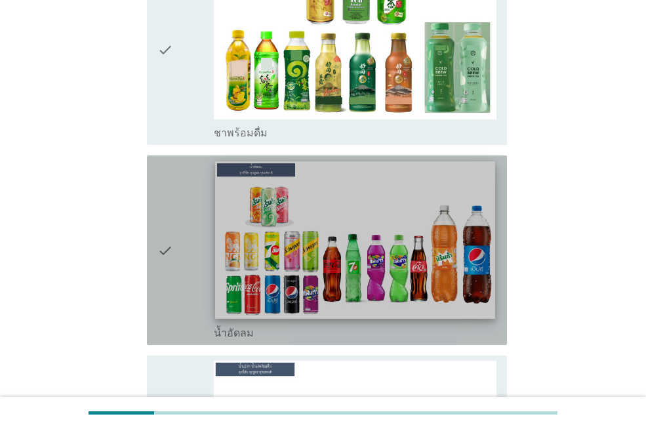
drag, startPoint x: 199, startPoint y: 251, endPoint x: 278, endPoint y: 243, distance: 79.1
click at [199, 251] on div "check" at bounding box center [185, 250] width 56 height 179
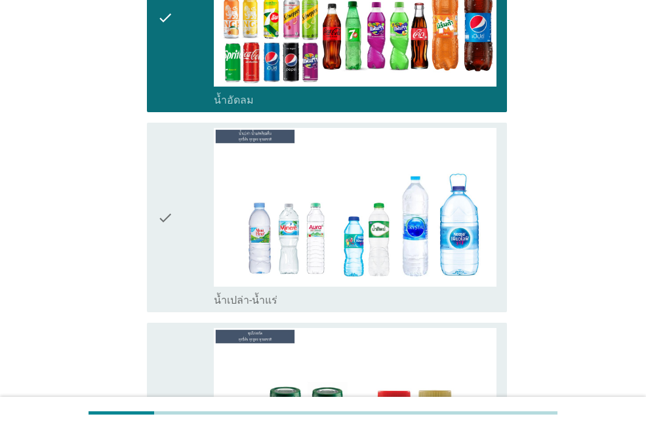
scroll to position [858, 0]
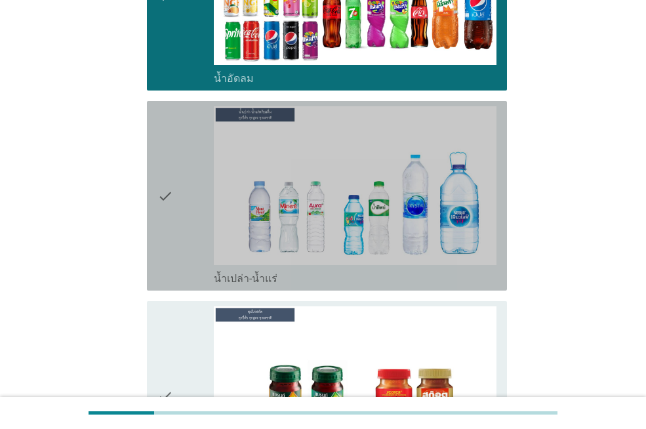
click at [169, 188] on icon "check" at bounding box center [165, 195] width 16 height 179
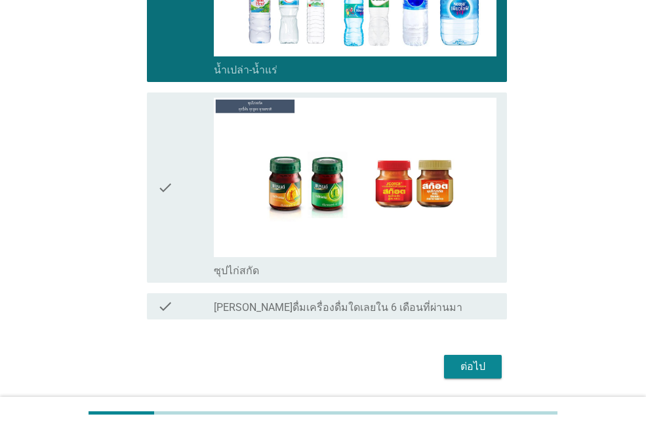
scroll to position [1071, 0]
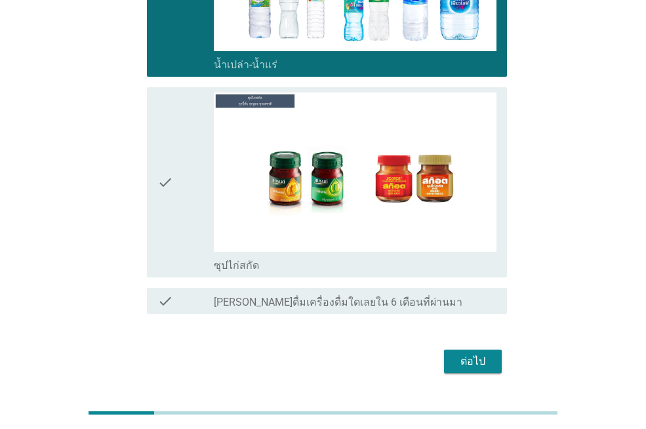
click at [487, 353] on div "ต่อไป" at bounding box center [472, 361] width 37 height 16
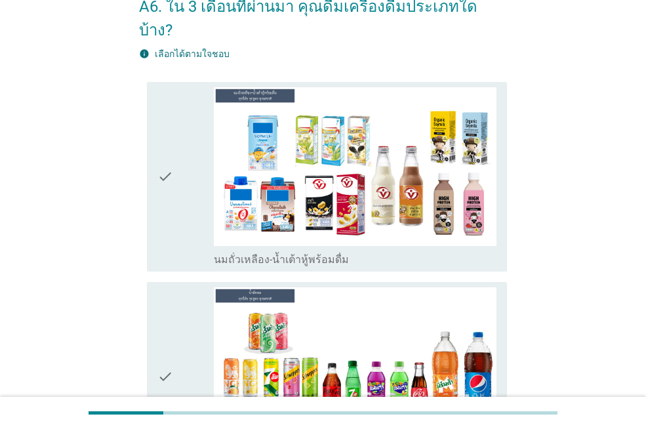
scroll to position [80, 0]
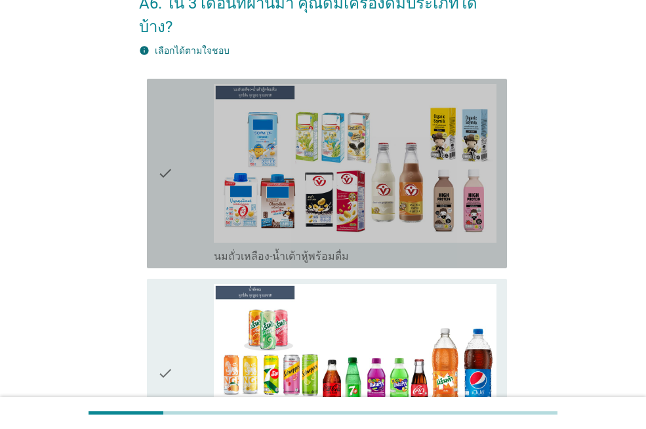
click at [169, 136] on icon "check" at bounding box center [165, 173] width 16 height 179
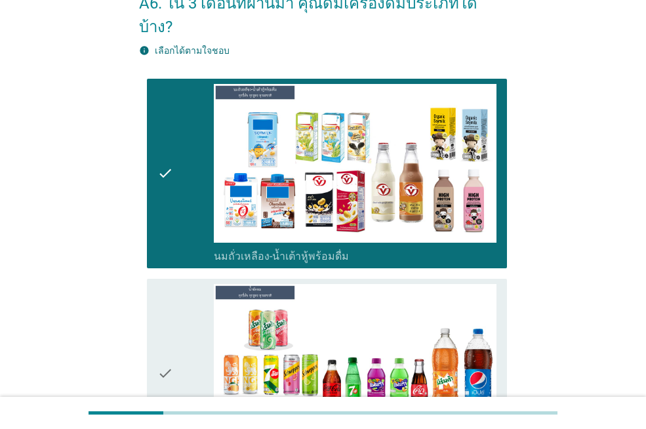
drag, startPoint x: 184, startPoint y: 332, endPoint x: 231, endPoint y: 311, distance: 51.9
click at [184, 333] on div "check" at bounding box center [185, 373] width 56 height 179
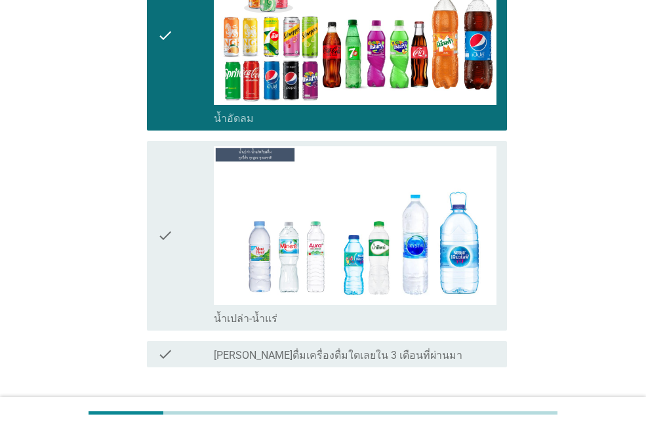
scroll to position [429, 0]
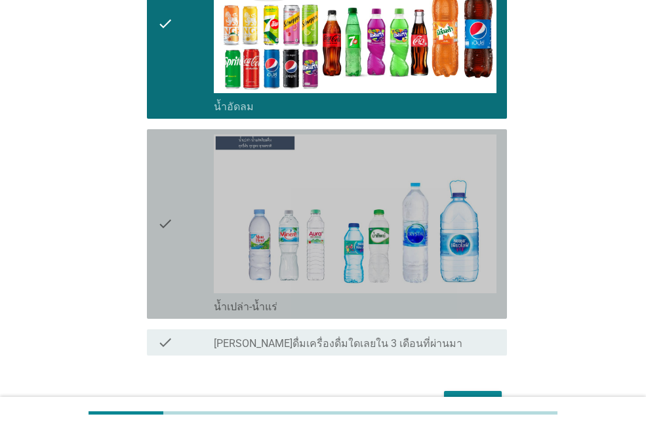
click at [167, 200] on icon "check" at bounding box center [165, 223] width 16 height 179
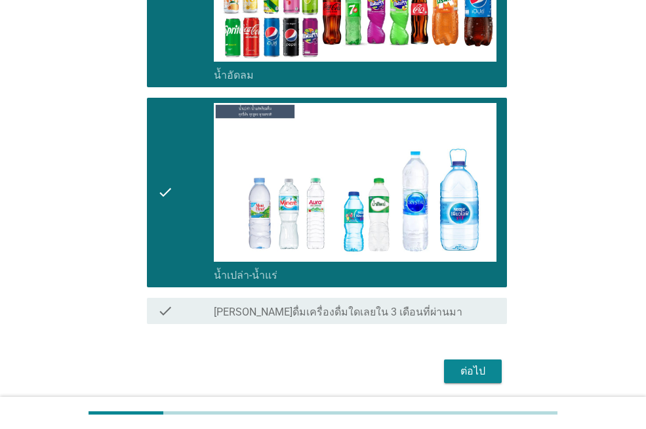
scroll to position [486, 0]
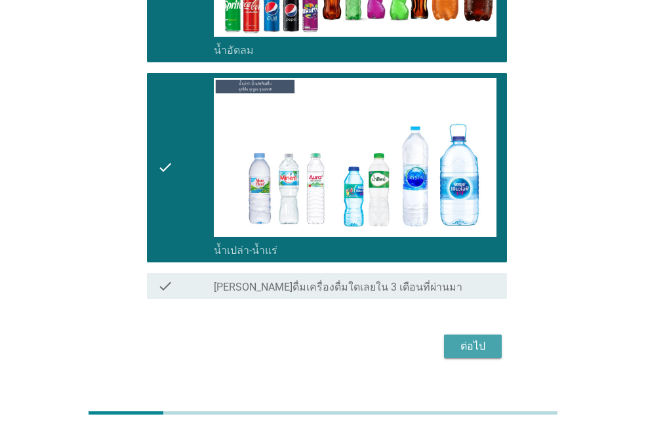
click at [483, 338] on div "ต่อไป" at bounding box center [472, 346] width 37 height 16
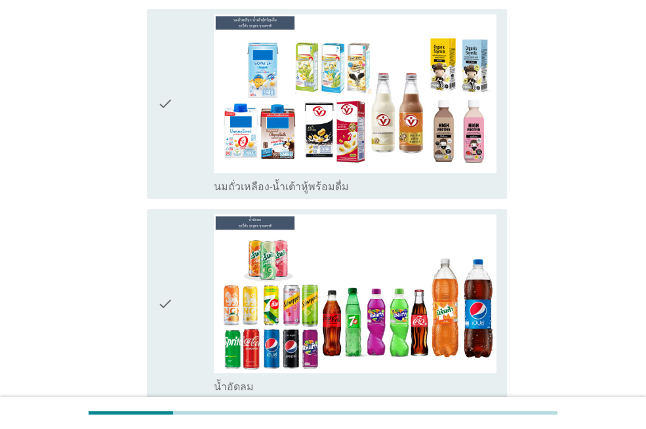
scroll to position [136, 0]
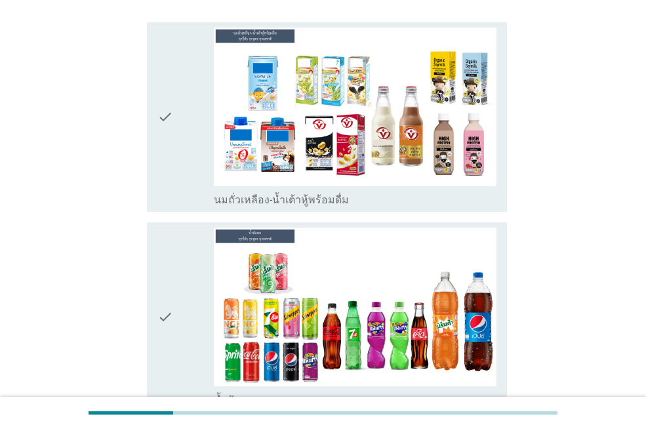
drag, startPoint x: 188, startPoint y: 113, endPoint x: 198, endPoint y: 187, distance: 74.1
click at [188, 117] on div "check" at bounding box center [185, 117] width 56 height 179
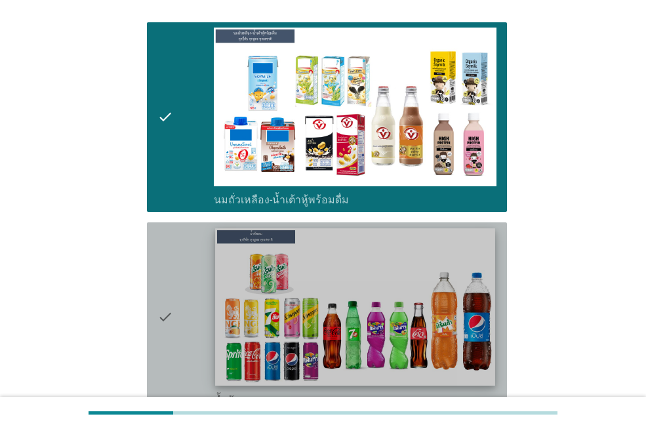
drag, startPoint x: 183, startPoint y: 274, endPoint x: 314, endPoint y: 274, distance: 131.1
click at [199, 274] on div "check" at bounding box center [185, 317] width 56 height 179
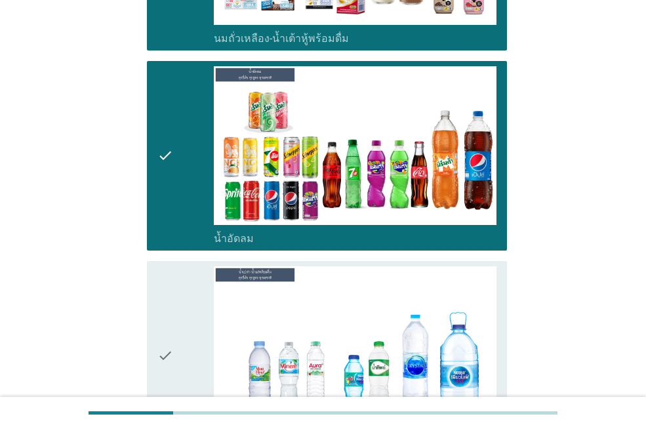
scroll to position [309, 0]
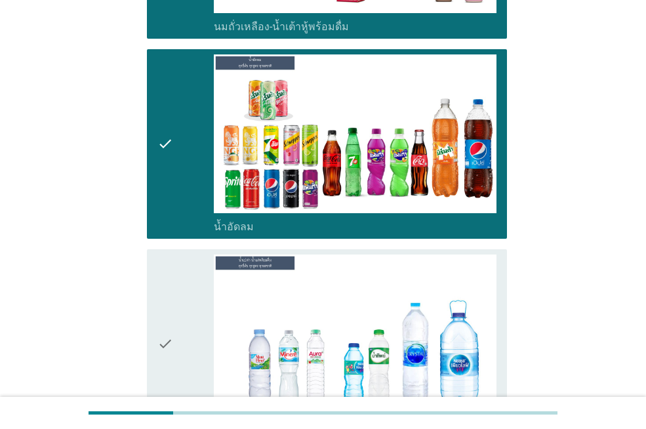
click at [205, 328] on div "check" at bounding box center [185, 343] width 56 height 179
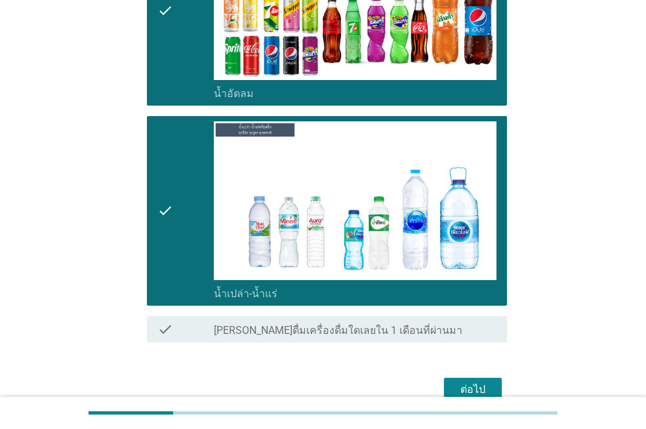
scroll to position [485, 0]
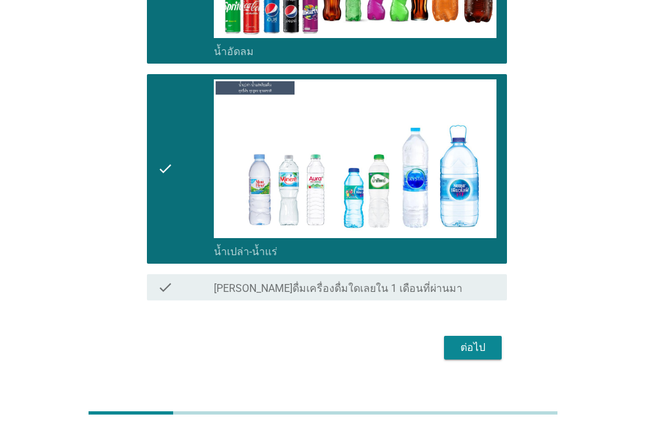
click at [474, 340] on div "ต่อไป" at bounding box center [472, 348] width 37 height 16
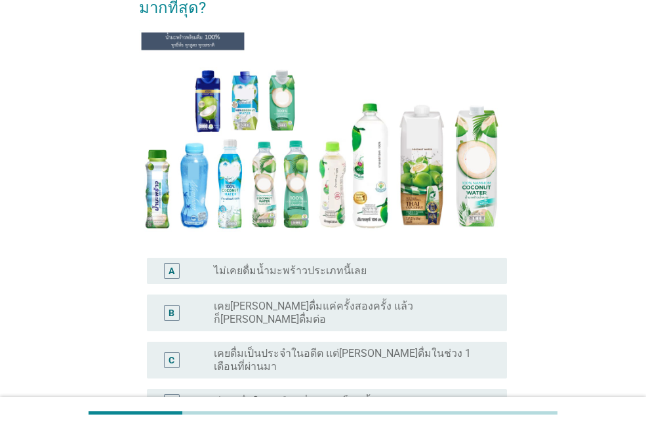
scroll to position [125, 0]
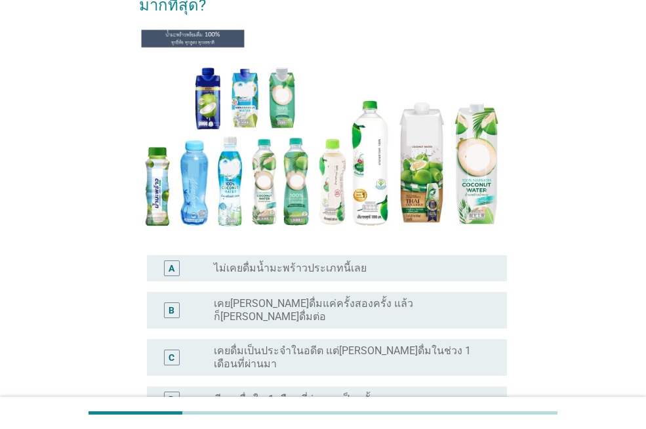
click at [267, 269] on label "ไม่เคยดื่มน้ำมะพร้าวประเภทนี้เลย" at bounding box center [290, 268] width 153 height 13
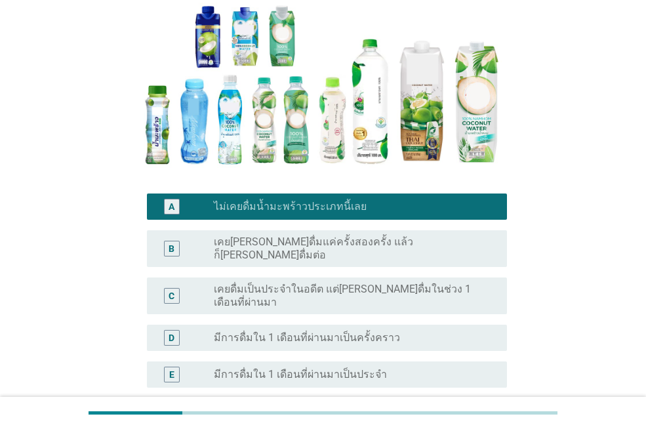
scroll to position [293, 0]
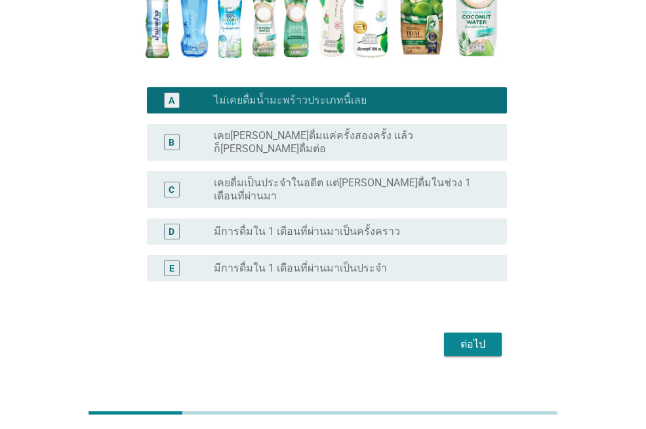
click at [478, 336] on div "ต่อไป" at bounding box center [472, 344] width 37 height 16
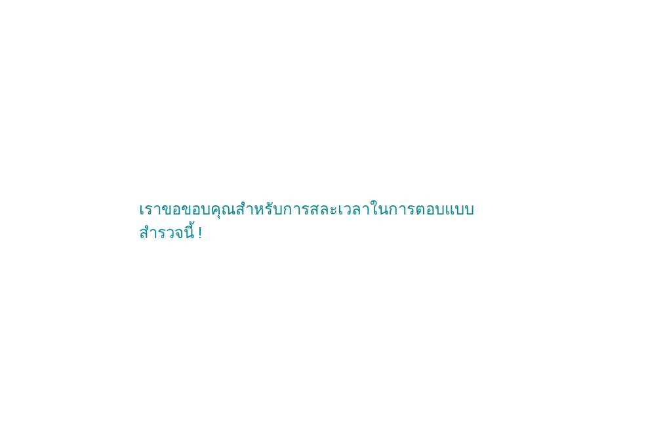
scroll to position [0, 0]
